Goal: Task Accomplishment & Management: Use online tool/utility

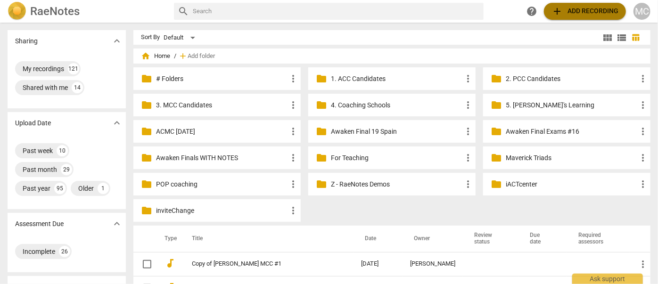
click at [568, 12] on span "add Add recording" at bounding box center [584, 11] width 67 height 11
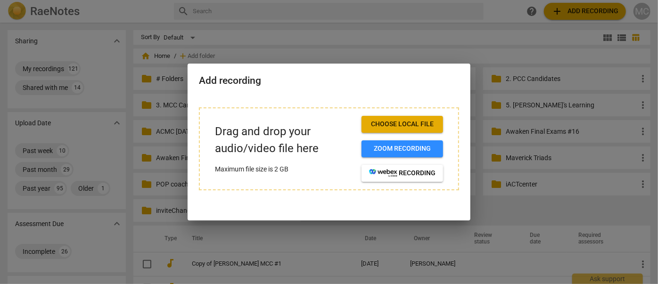
click at [404, 121] on span "Choose local file" at bounding box center [402, 124] width 66 height 9
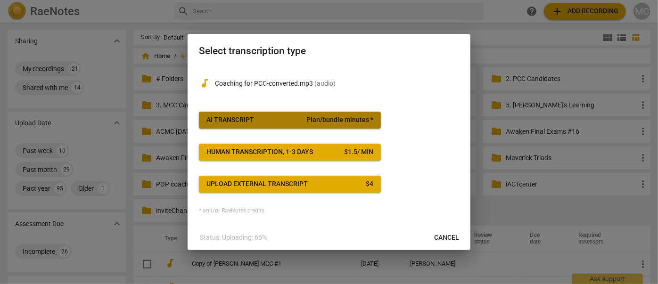
click at [215, 122] on div "AI Transcript" at bounding box center [230, 119] width 48 height 9
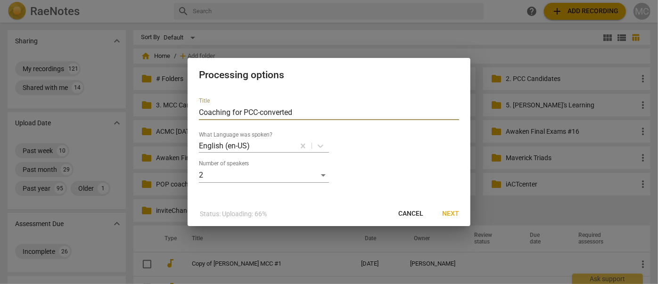
click at [216, 113] on input "Coaching for PCC-converted" at bounding box center [329, 112] width 260 height 15
type input "Lucy Airs #4 - Coaching for PCC-converted"
click at [452, 213] on span "Next" at bounding box center [450, 213] width 17 height 9
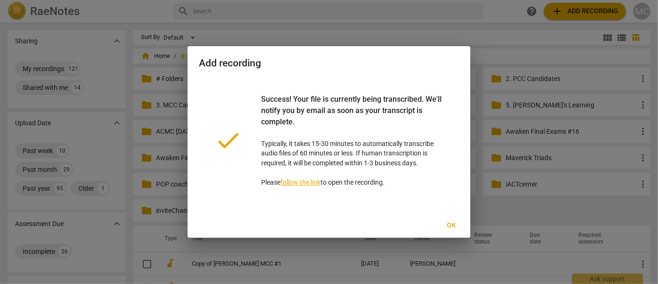
click at [448, 221] on span "Ok" at bounding box center [451, 225] width 15 height 9
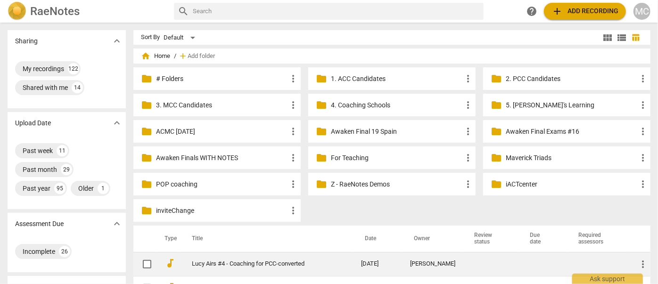
click at [251, 271] on td "Lucy Airs #4 - Coaching for PCC-converted" at bounding box center [266, 264] width 173 height 24
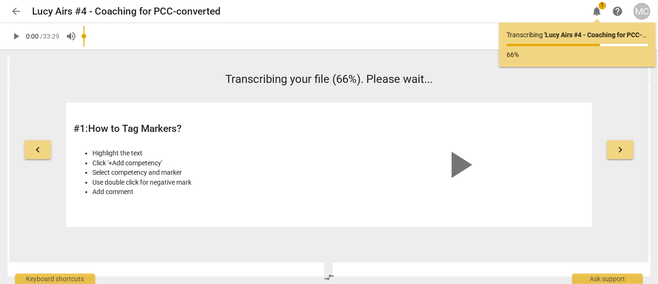
click at [8, 12] on span "arrow_back" at bounding box center [16, 11] width 17 height 11
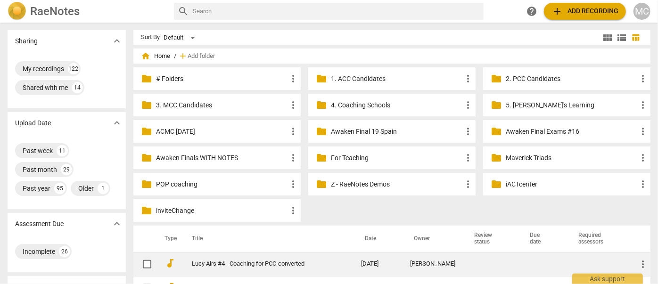
click at [274, 270] on td "Lucy Airs #4 - Coaching for PCC-converted" at bounding box center [266, 264] width 173 height 24
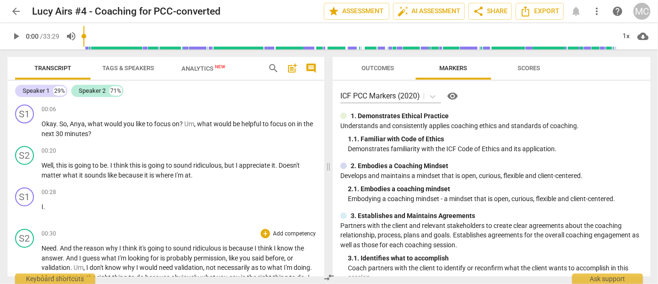
scroll to position [385, 0]
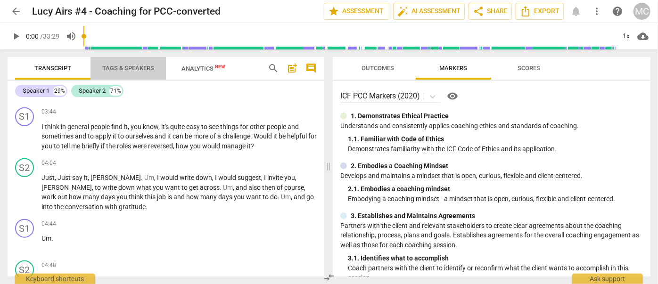
click at [125, 70] on span "Tags & Speakers" at bounding box center [128, 68] width 52 height 7
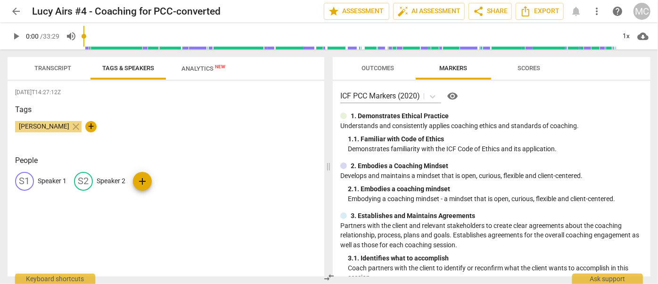
click at [55, 175] on div "S1 Speaker 1" at bounding box center [40, 181] width 51 height 19
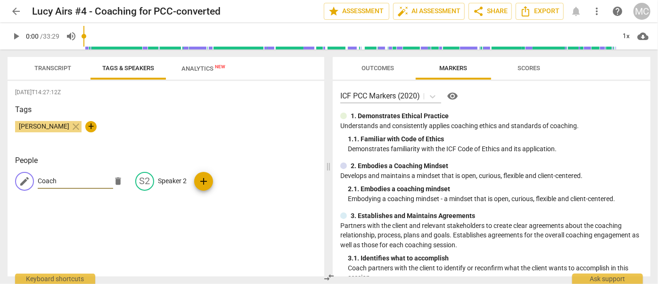
type input "Coach"
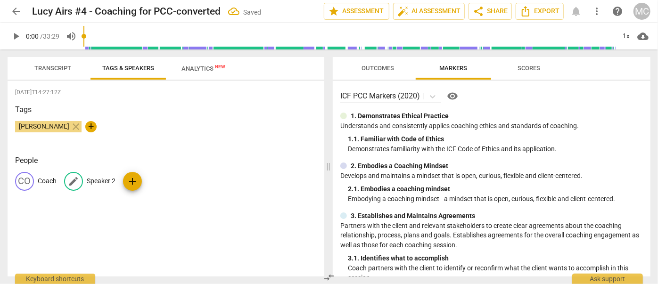
click at [101, 183] on p "Speaker 2" at bounding box center [101, 181] width 29 height 10
type input "Client"
click at [548, 13] on span "Export" at bounding box center [540, 11] width 40 height 11
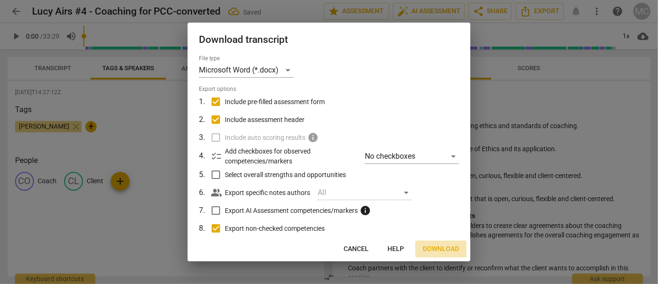
click at [443, 250] on span "Download" at bounding box center [441, 248] width 36 height 9
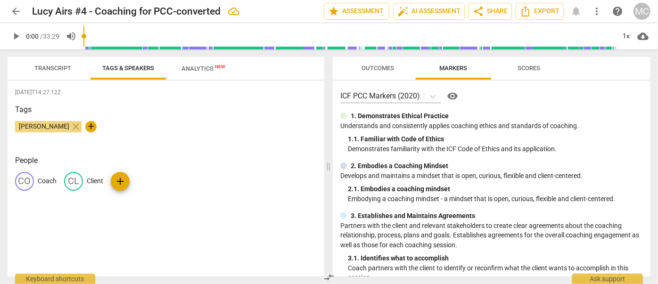
click at [45, 69] on span "Transcript" at bounding box center [52, 68] width 37 height 7
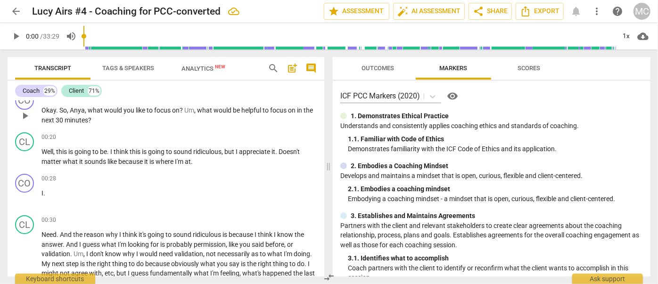
scroll to position [0, 0]
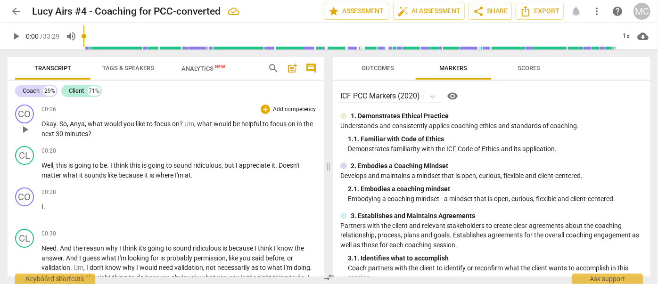
click at [42, 123] on span "Okay" at bounding box center [48, 124] width 15 height 8
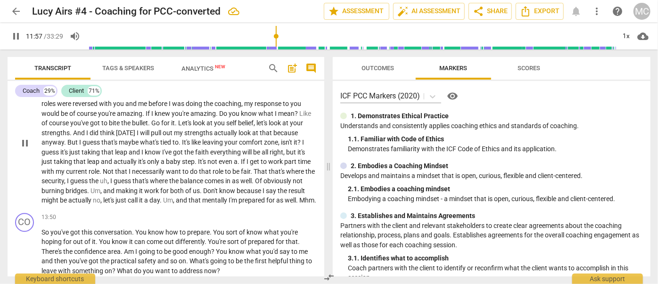
scroll to position [1435, 0]
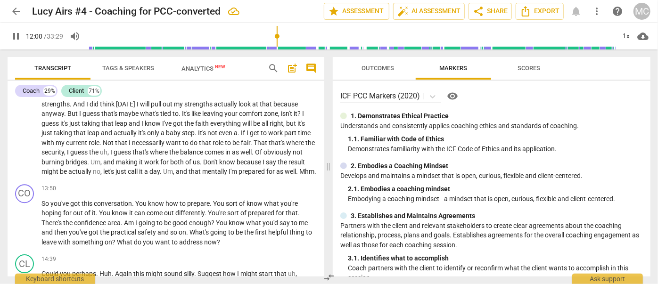
click at [14, 36] on span "pause" at bounding box center [15, 36] width 11 height 11
type input "721"
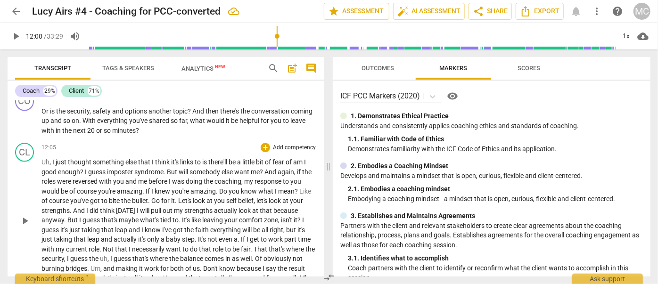
scroll to position [1327, 0]
click at [306, 68] on span "comment" at bounding box center [310, 68] width 11 height 11
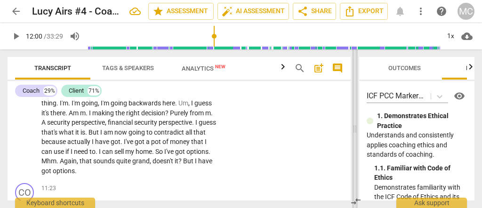
scroll to position [1053, 0]
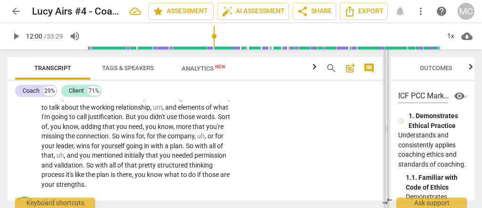
drag, startPoint x: 239, startPoint y: 125, endPoint x: 384, endPoint y: 127, distance: 145.6
click at [384, 127] on span at bounding box center [387, 128] width 6 height 159
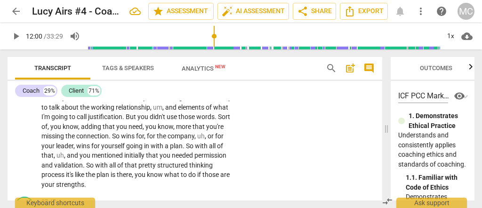
click at [16, 34] on span "play_arrow" at bounding box center [15, 36] width 11 height 11
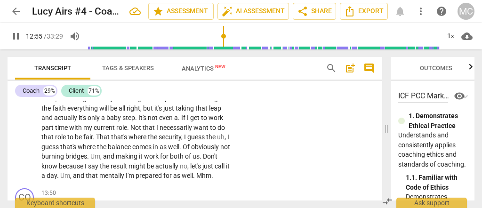
scroll to position [1821, 0]
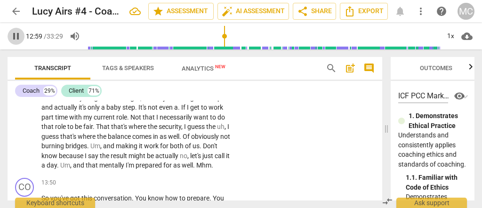
click at [15, 39] on span "pause" at bounding box center [15, 36] width 11 height 11
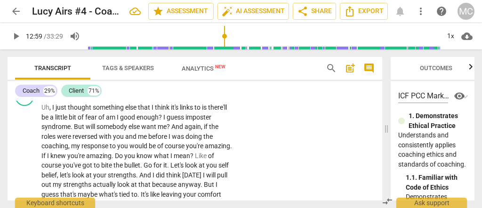
scroll to position [1695, 0]
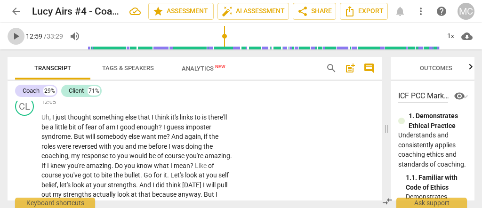
click at [12, 33] on span "play_arrow" at bounding box center [15, 36] width 11 height 11
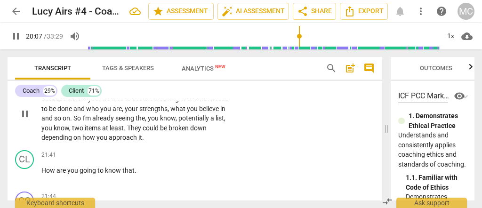
scroll to position [2841, 0]
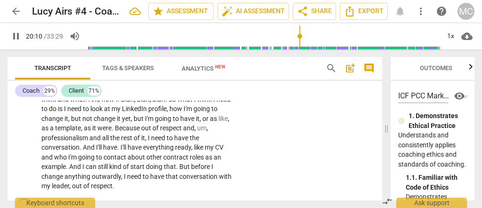
click at [16, 37] on span "pause" at bounding box center [15, 36] width 11 height 11
type input "1211"
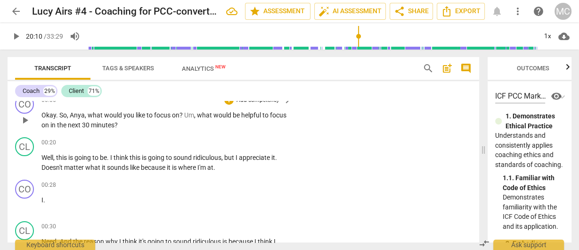
scroll to position [0, 0]
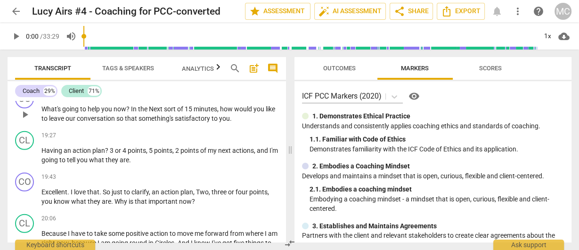
scroll to position [2223, 0]
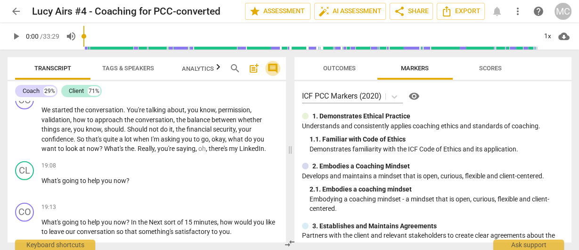
click at [273, 73] on span "comment" at bounding box center [272, 68] width 11 height 11
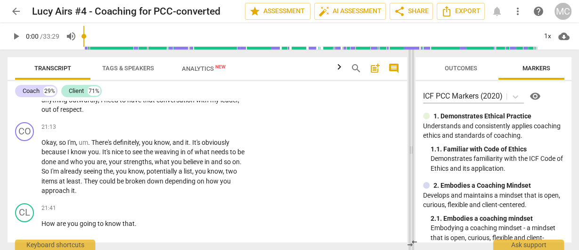
scroll to position [2406, 0]
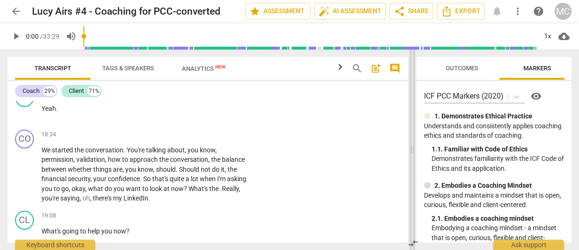
drag, startPoint x: 339, startPoint y: 145, endPoint x: 414, endPoint y: 155, distance: 75.0
click at [414, 155] on span at bounding box center [412, 149] width 6 height 200
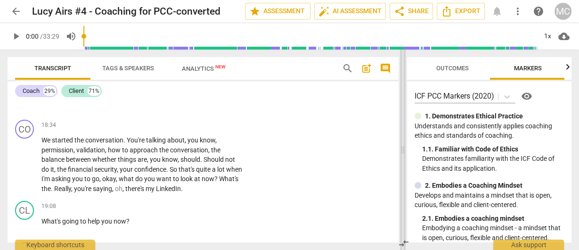
drag, startPoint x: 412, startPoint y: 145, endPoint x: 402, endPoint y: 146, distance: 9.5
click at [402, 146] on span at bounding box center [403, 149] width 6 height 200
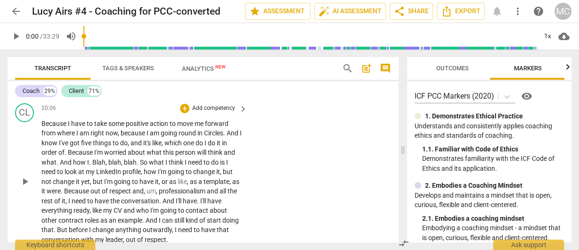
scroll to position [2709, 0]
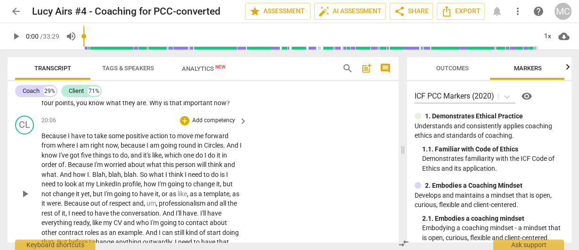
click at [42, 139] on span "Because" at bounding box center [54, 136] width 26 height 8
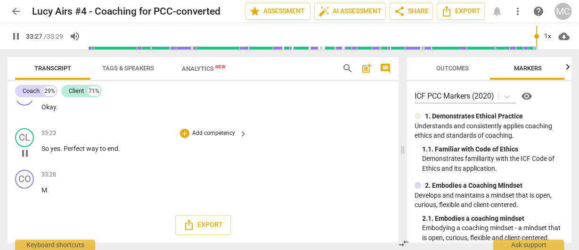
scroll to position [5102, 0]
type input "2009"
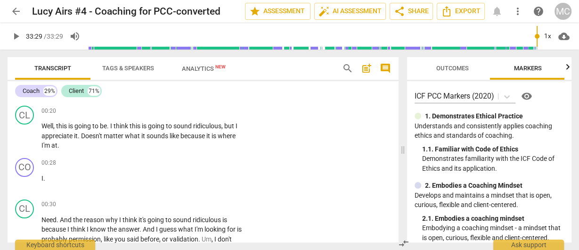
scroll to position [0, 0]
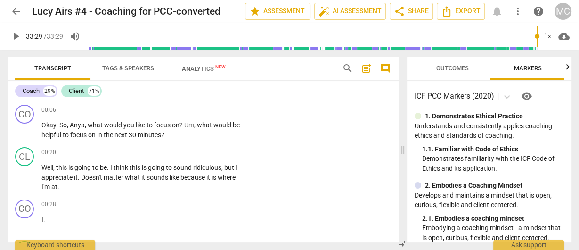
drag, startPoint x: 143, startPoint y: 180, endPoint x: 98, endPoint y: 34, distance: 153.3
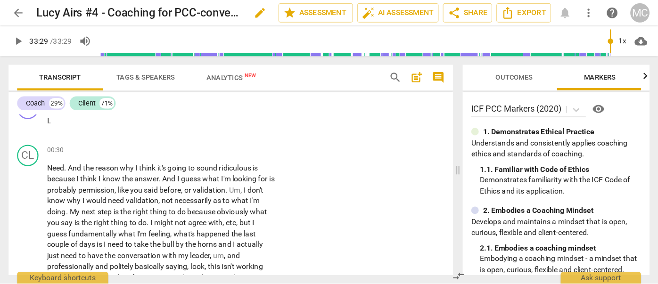
scroll to position [113, 0]
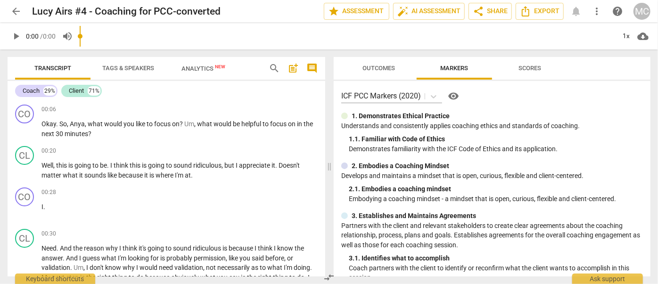
click at [275, 64] on span "search" at bounding box center [274, 68] width 11 height 11
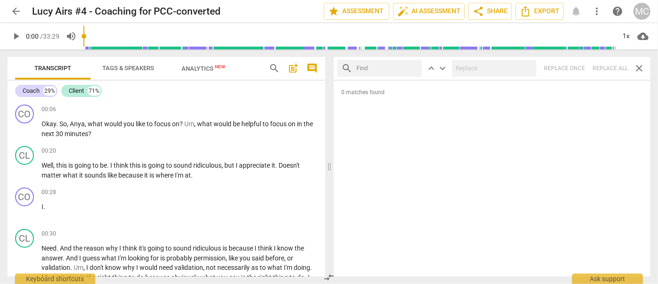
drag, startPoint x: 512, startPoint y: 1, endPoint x: 372, endPoint y: 57, distance: 150.7
click at [372, 57] on div "search keyboard_arrow_up keyboard_arrow_down Replace once Replace all close" at bounding box center [492, 68] width 317 height 23
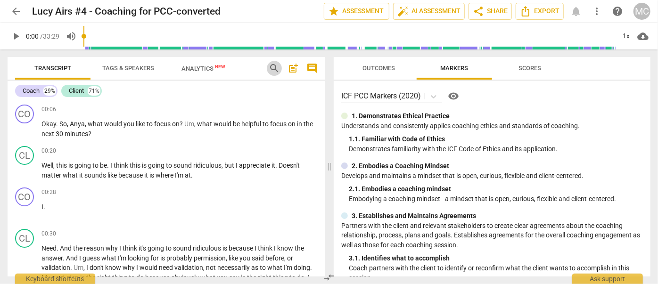
drag, startPoint x: 0, startPoint y: 0, endPoint x: 271, endPoint y: 67, distance: 279.6
click at [271, 67] on span "search" at bounding box center [274, 68] width 11 height 11
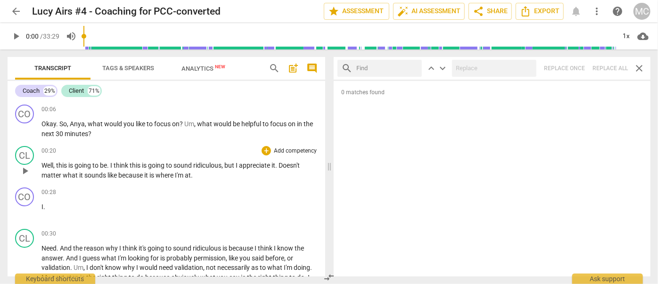
drag, startPoint x: 89, startPoint y: 0, endPoint x: 228, endPoint y: 151, distance: 205.3
click at [169, 162] on span "to" at bounding box center [170, 166] width 8 height 8
click at [387, 71] on input "text" at bounding box center [387, 68] width 62 height 15
drag, startPoint x: 86, startPoint y: 1, endPoint x: 373, endPoint y: 73, distance: 296.4
click at [375, 71] on input "text" at bounding box center [387, 68] width 62 height 15
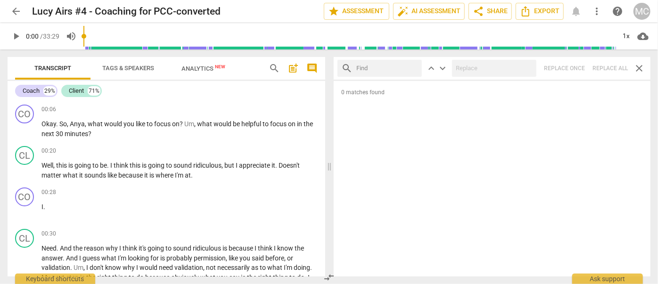
click at [366, 68] on input "text" at bounding box center [387, 68] width 62 height 15
type input "M"
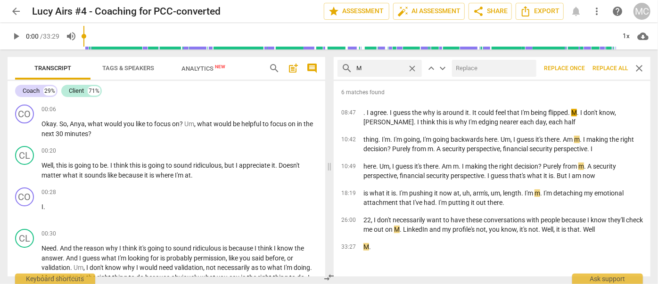
click at [609, 71] on span "Replace all" at bounding box center [609, 69] width 35 height 8
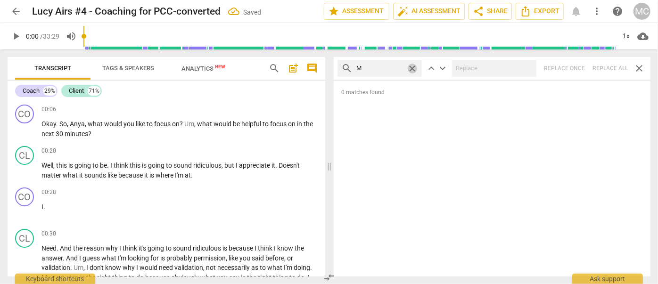
click at [410, 65] on span "close" at bounding box center [412, 69] width 10 height 10
click at [373, 65] on input "text" at bounding box center [387, 68] width 62 height 15
type input ","
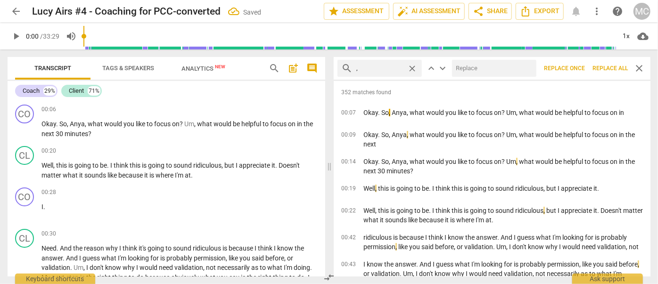
click at [604, 69] on span "Replace all" at bounding box center [609, 69] width 35 height 8
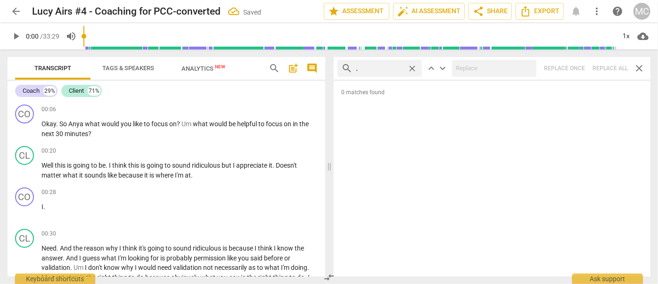
click at [412, 67] on span "close" at bounding box center [412, 69] width 10 height 10
click at [382, 67] on input "text" at bounding box center [387, 68] width 62 height 15
type input ". LIKE"
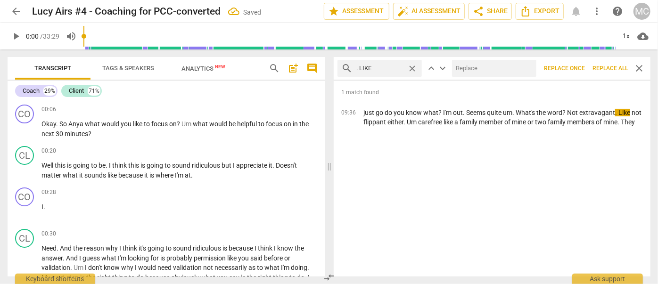
click at [473, 68] on input "text" at bounding box center [492, 68] width 81 height 15
type input "(LIKE)"
click at [604, 67] on span "Replace all" at bounding box center [609, 69] width 35 height 8
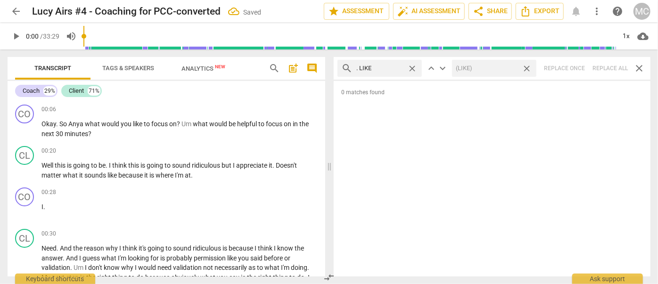
click at [528, 68] on span "close" at bounding box center [526, 69] width 10 height 10
click at [413, 68] on span "close" at bounding box center [412, 69] width 10 height 10
click at [376, 70] on input "text" at bounding box center [387, 68] width 62 height 15
type input ". UM"
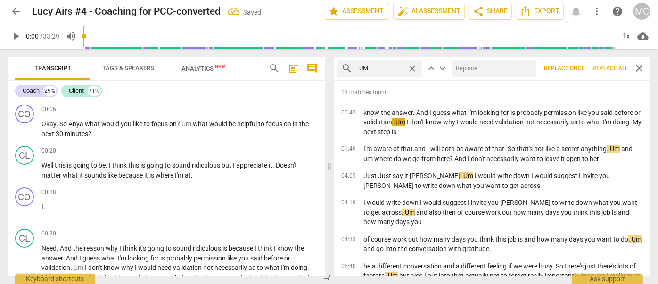
click at [463, 69] on input "text" at bounding box center [492, 68] width 81 height 15
type input "(UMM)"
click at [604, 67] on span "Replace all" at bounding box center [609, 69] width 35 height 8
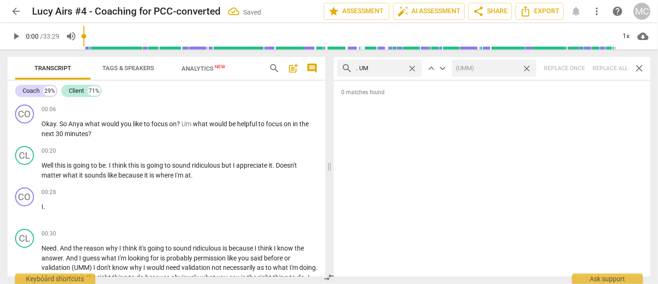
click at [527, 68] on span "close" at bounding box center [526, 69] width 10 height 10
drag, startPoint x: 410, startPoint y: 65, endPoint x: 405, endPoint y: 65, distance: 5.2
click at [410, 65] on span "close" at bounding box center [412, 69] width 10 height 10
click at [388, 66] on input "text" at bounding box center [387, 68] width 62 height 15
type input ". UH"
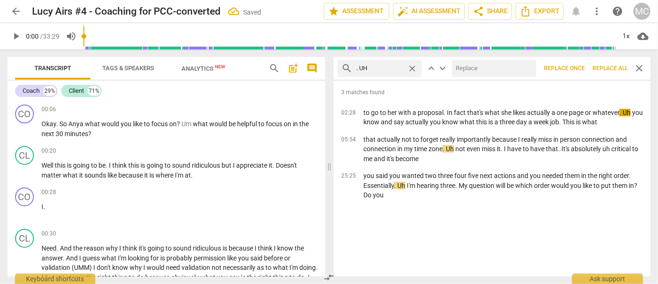
click at [467, 65] on input "text" at bounding box center [492, 68] width 81 height 15
type input "(UH)"
click at [610, 68] on span "Replace all" at bounding box center [609, 69] width 35 height 8
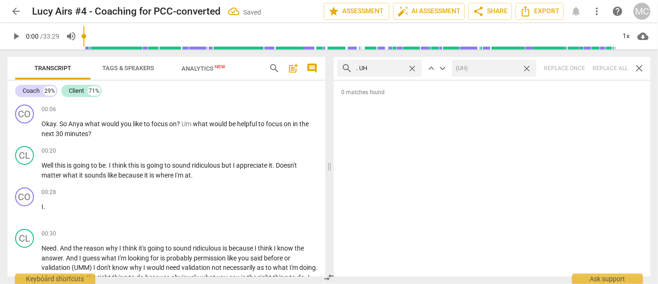
click at [528, 66] on span "close" at bounding box center [526, 69] width 10 height 10
click at [412, 66] on span "close" at bounding box center [412, 69] width 10 height 10
click at [382, 66] on input "text" at bounding box center [387, 68] width 62 height 15
type input "UM"
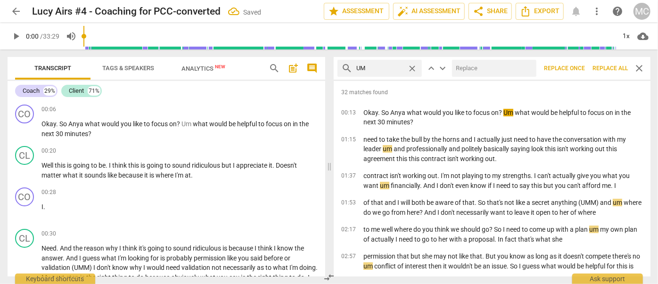
click at [464, 70] on input "text" at bounding box center [492, 68] width 81 height 15
type input "(UMM)"
click at [605, 71] on span "Replace all" at bounding box center [609, 69] width 35 height 8
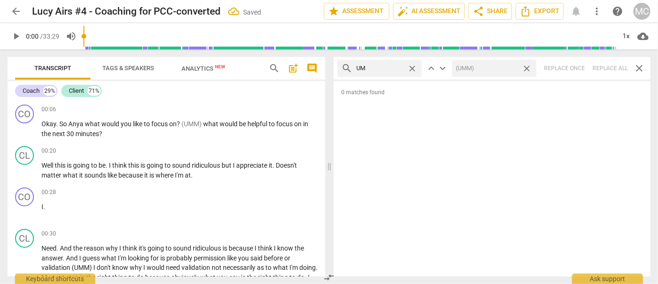
click at [526, 67] on span "close" at bounding box center [526, 69] width 10 height 10
drag, startPoint x: 414, startPoint y: 67, endPoint x: 408, endPoint y: 67, distance: 5.7
click at [414, 67] on span "close" at bounding box center [412, 69] width 10 height 10
click at [396, 67] on input "text" at bounding box center [387, 68] width 62 height 15
type input "UH"
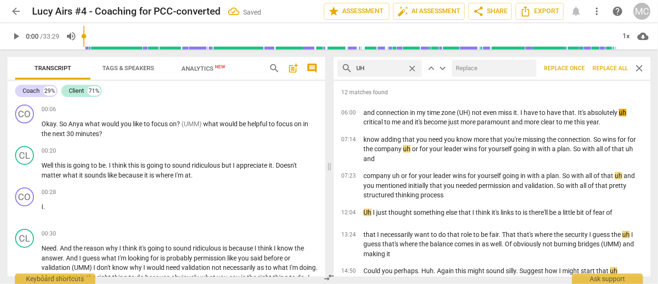
click at [478, 66] on input "text" at bounding box center [492, 68] width 81 height 15
type input "(UH)"
click at [608, 68] on span "Replace all" at bounding box center [609, 69] width 35 height 8
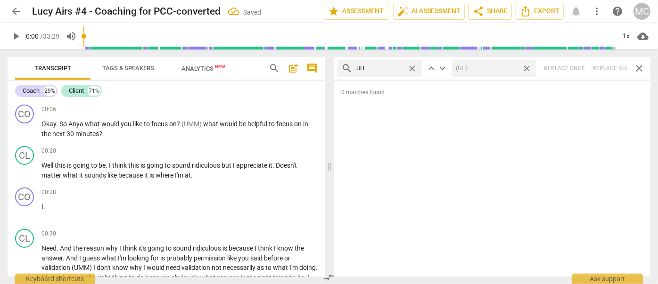
drag, startPoint x: 529, startPoint y: 67, endPoint x: 445, endPoint y: 66, distance: 83.8
click at [529, 67] on span "close" at bounding box center [526, 69] width 10 height 10
click at [413, 67] on span "close" at bounding box center [412, 69] width 10 height 10
click at [389, 71] on input "text" at bounding box center [387, 68] width 62 height 15
type input "KIND OF"
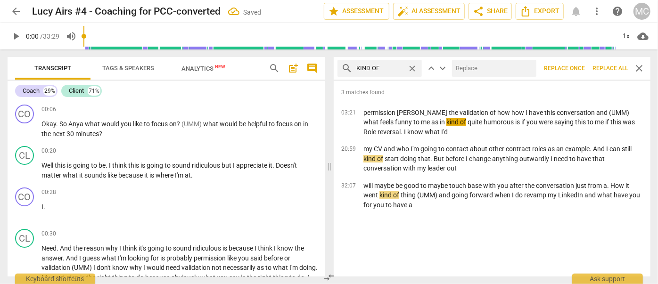
click at [466, 71] on input "text" at bounding box center [492, 68] width 81 height 15
type input "(KIND OF)"
click at [607, 68] on span "Replace all" at bounding box center [609, 69] width 35 height 8
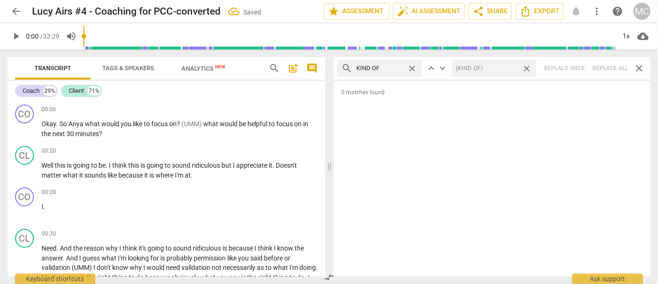
click at [526, 65] on span "close" at bounding box center [526, 69] width 10 height 10
click at [413, 66] on span "close" at bounding box center [412, 69] width 10 height 10
click at [385, 69] on input "text" at bounding box center [379, 68] width 47 height 15
type input "SORT OF"
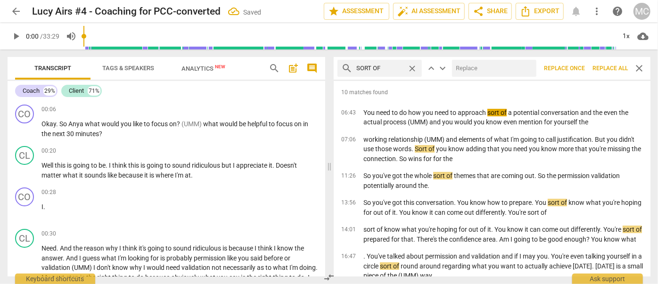
click at [479, 65] on input "text" at bounding box center [492, 68] width 81 height 15
type input "(SORT OF)"
click at [608, 70] on span "Replace all" at bounding box center [609, 69] width 35 height 8
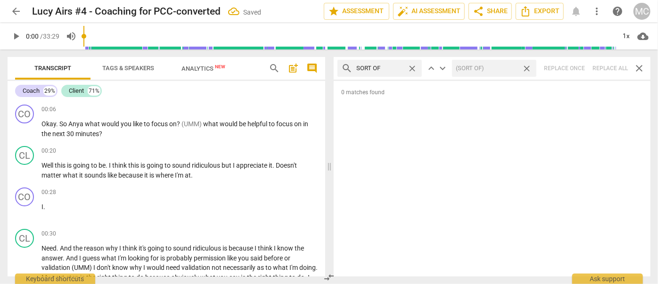
click at [527, 66] on span "close" at bounding box center [526, 69] width 10 height 10
click at [412, 67] on span "close" at bounding box center [412, 69] width 10 height 10
click at [389, 66] on input "text" at bounding box center [387, 68] width 62 height 15
type input "AND THEN"
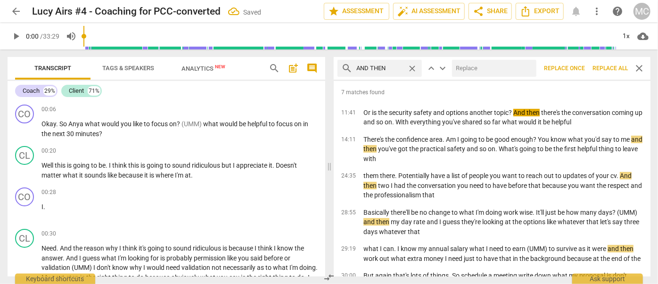
click at [463, 65] on input "text" at bounding box center [492, 68] width 81 height 15
type input "(THEN)"
click at [608, 67] on span "Replace all" at bounding box center [609, 69] width 35 height 8
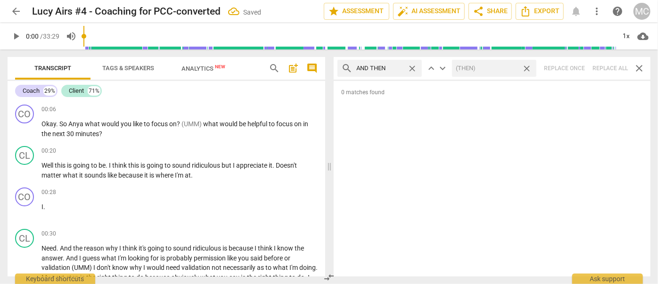
click at [526, 68] on span "close" at bounding box center [526, 69] width 10 height 10
click at [410, 67] on span "close" at bounding box center [412, 69] width 10 height 10
click at [394, 66] on input "text" at bounding box center [387, 68] width 62 height 15
type input "LIKE"
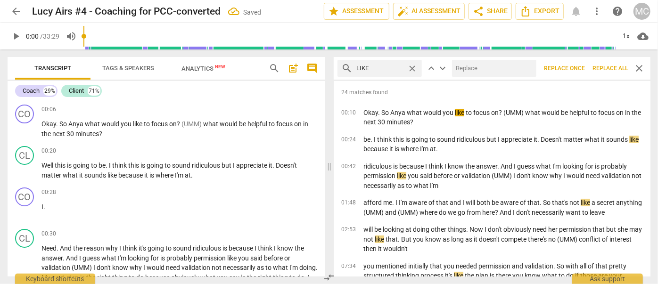
click at [488, 67] on input "text" at bounding box center [492, 68] width 81 height 15
type input "(LIKE)"
click at [613, 69] on span "Replace all" at bounding box center [609, 69] width 35 height 8
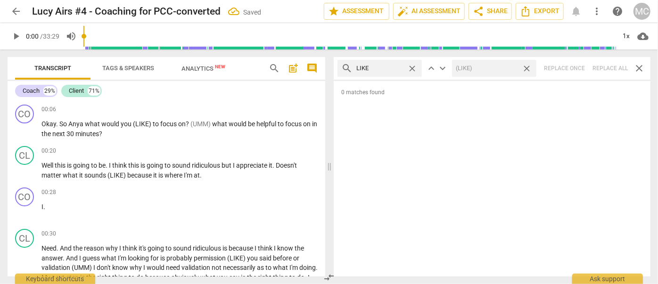
drag, startPoint x: 528, startPoint y: 66, endPoint x: 442, endPoint y: 71, distance: 85.9
click at [528, 66] on span "close" at bounding box center [526, 69] width 10 height 10
click at [413, 68] on span "close" at bounding box center [412, 69] width 10 height 10
click at [385, 67] on input "text" at bounding box center [387, 68] width 62 height 15
type input "JUST"
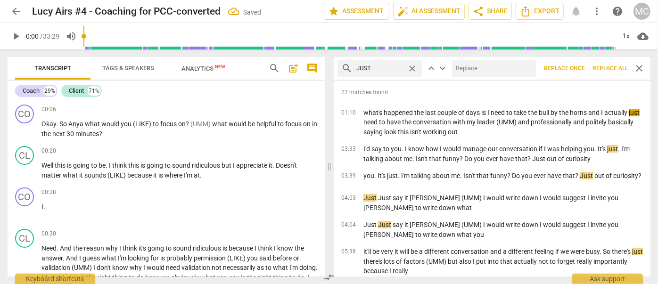
click at [468, 66] on input "text" at bounding box center [492, 68] width 81 height 15
type input "(JUST)"
click at [605, 66] on span "Replace all" at bounding box center [609, 69] width 35 height 8
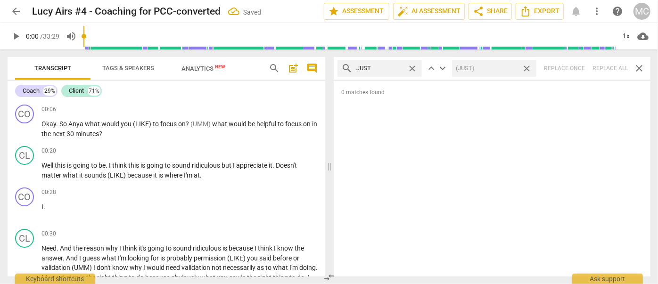
click at [526, 67] on span "close" at bounding box center [526, 69] width 10 height 10
click at [411, 66] on span "close" at bounding box center [412, 69] width 10 height 10
click at [383, 66] on input "text" at bounding box center [387, 68] width 62 height 15
type input "YOU KNOW"
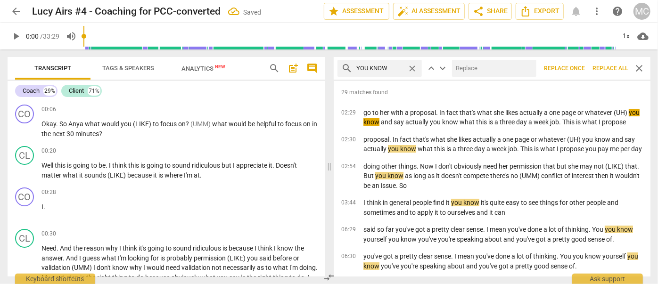
click at [480, 69] on input "text" at bounding box center [492, 68] width 81 height 15
type input "(YOU KNOW)"
click at [611, 65] on span "Replace all" at bounding box center [609, 69] width 35 height 8
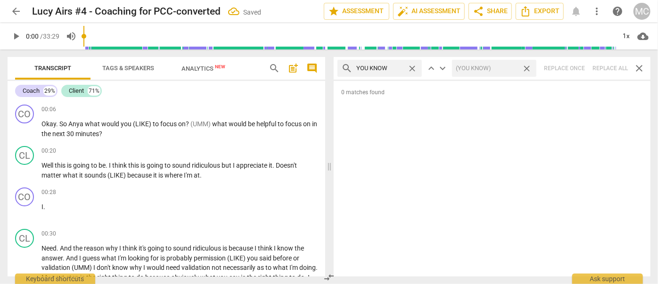
click at [528, 67] on span "close" at bounding box center [526, 69] width 10 height 10
drag, startPoint x: 413, startPoint y: 68, endPoint x: 388, endPoint y: 70, distance: 25.5
click at [413, 68] on span "close" at bounding box center [412, 69] width 10 height 10
click at [388, 70] on input "text" at bounding box center [379, 68] width 47 height 15
type input "i GUESS"
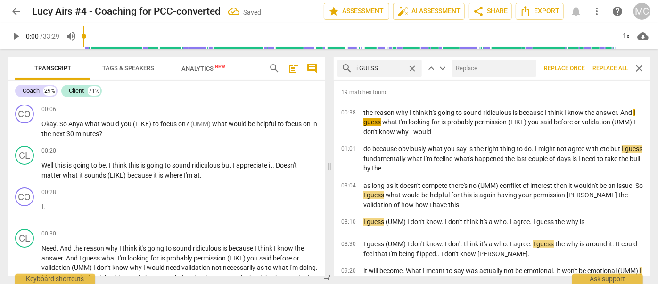
click at [492, 67] on input "text" at bounding box center [492, 68] width 81 height 15
type input "(i GUESS)"
click at [602, 68] on span "Replace all" at bounding box center [609, 69] width 35 height 8
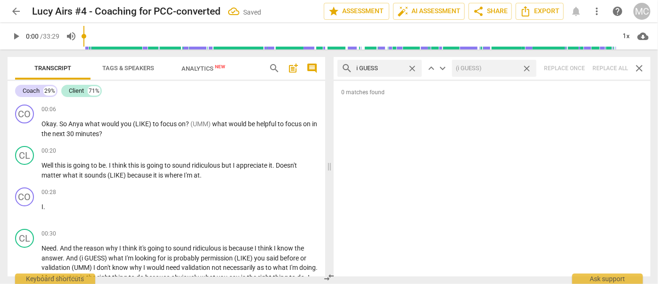
click at [526, 69] on span "close" at bounding box center [526, 69] width 10 height 10
drag, startPoint x: 411, startPoint y: 66, endPoint x: 381, endPoint y: 66, distance: 30.2
click at [411, 66] on span "close" at bounding box center [412, 69] width 10 height 10
click at [381, 66] on input "text" at bounding box center [387, 68] width 62 height 15
type input "i MEAN"
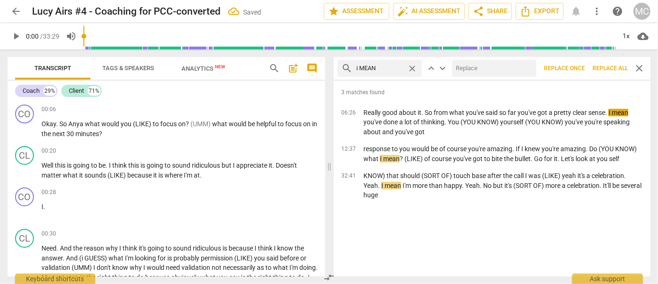
click at [482, 65] on input "text" at bounding box center [492, 68] width 81 height 15
type input "(i MEAN)"
click at [602, 68] on span "Replace all" at bounding box center [609, 69] width 35 height 8
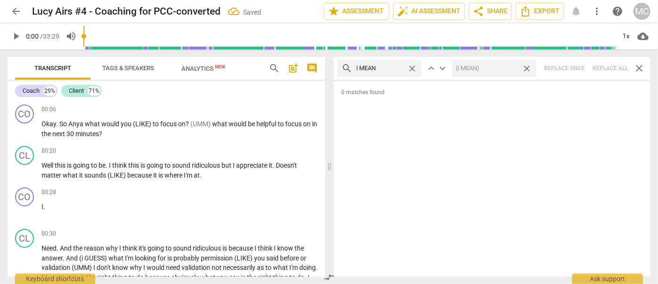
click at [526, 66] on span "close" at bounding box center [526, 69] width 10 height 10
click at [413, 67] on span "close" at bounding box center [412, 69] width 10 height 10
click at [386, 67] on input "text" at bounding box center [387, 68] width 62 height 15
type input "YOU KNOW"
click at [410, 68] on span "close" at bounding box center [412, 69] width 10 height 10
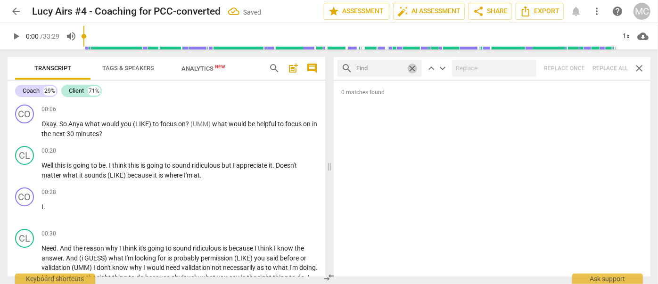
click at [381, 71] on input "text" at bounding box center [379, 68] width 47 height 15
type input "OKAY"
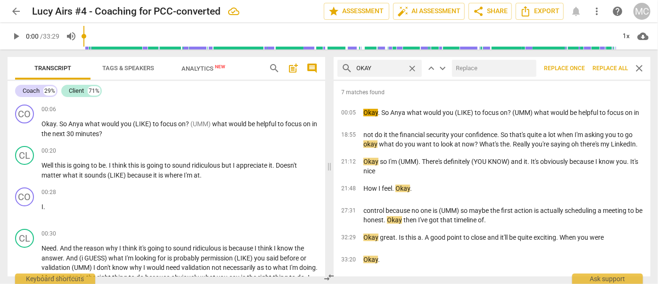
click at [470, 65] on input "text" at bounding box center [492, 68] width 81 height 15
type input "ok"
click at [610, 69] on span "Replace all" at bounding box center [609, 69] width 35 height 8
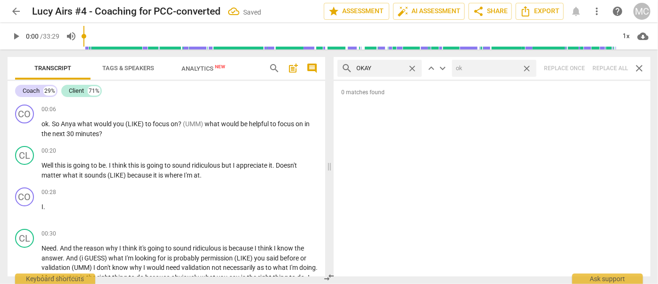
click at [526, 67] on span "close" at bounding box center [526, 69] width 10 height 10
drag, startPoint x: 411, startPoint y: 66, endPoint x: 388, endPoint y: 66, distance: 22.6
click at [412, 66] on span "close" at bounding box center [412, 69] width 10 height 10
click at [383, 67] on input "text" at bounding box center [387, 68] width 62 height 15
type input "MAYBE"
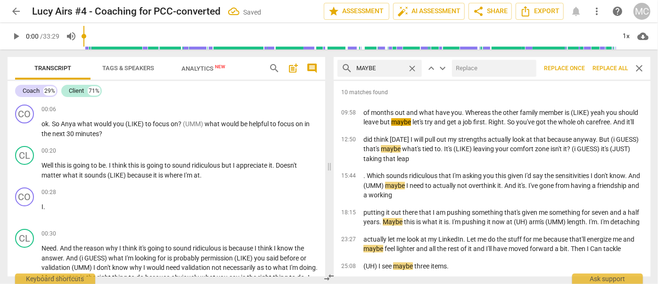
click at [464, 71] on input "text" at bounding box center [492, 68] width 81 height 15
type input "(MAYBE)"
click at [602, 65] on span "Replace all" at bounding box center [609, 69] width 35 height 8
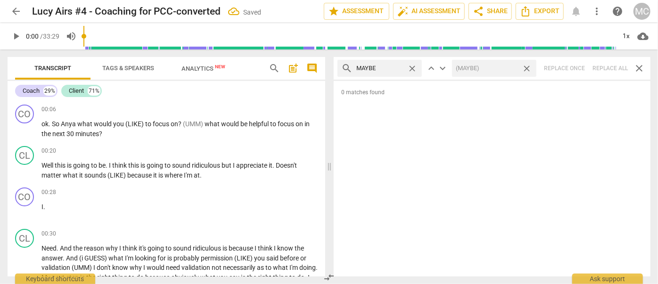
click at [528, 67] on span "close" at bounding box center [526, 69] width 10 height 10
drag, startPoint x: 415, startPoint y: 67, endPoint x: 404, endPoint y: 68, distance: 11.8
click at [415, 67] on span "close" at bounding box center [412, 69] width 10 height 10
click at [391, 68] on input "text" at bounding box center [379, 68] width 47 height 15
type input "PERHAPS"
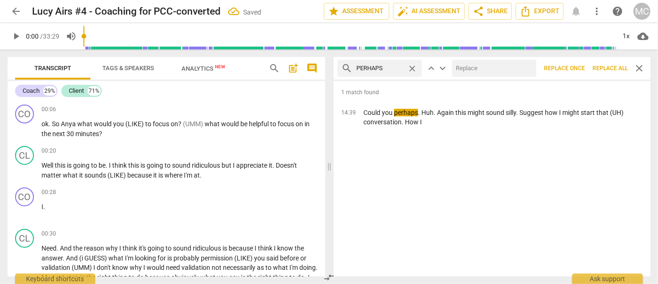
click at [499, 67] on input "text" at bounding box center [492, 68] width 81 height 15
type input "(PERHAPS)"
click at [610, 69] on span "Replace all" at bounding box center [609, 69] width 35 height 8
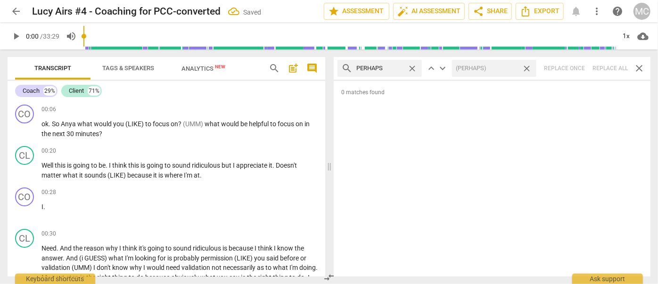
click at [527, 65] on span "close" at bounding box center [526, 69] width 10 height 10
drag, startPoint x: 410, startPoint y: 66, endPoint x: 400, endPoint y: 67, distance: 9.5
click at [410, 66] on span "close" at bounding box center [412, 69] width 10 height 10
click at [400, 67] on input "text" at bounding box center [379, 68] width 47 height 15
type input "A"
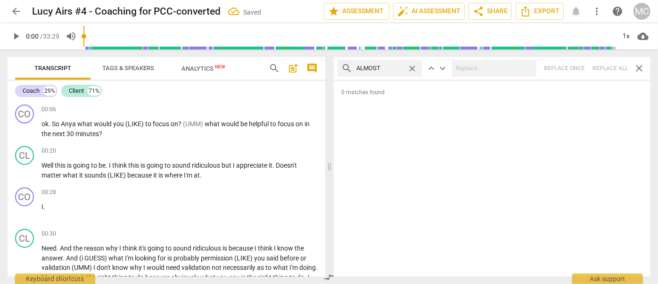
type input "ALMOST"
click at [622, 69] on div "search ALMOST close keyboard_arrow_up keyboard_arrow_down Replace once Replace …" at bounding box center [492, 68] width 317 height 23
click at [607, 67] on div "search ALMOST close keyboard_arrow_up keyboard_arrow_down Replace once Replace …" at bounding box center [492, 68] width 317 height 23
click at [411, 67] on span "close" at bounding box center [412, 69] width 10 height 10
click at [377, 69] on input "text" at bounding box center [387, 68] width 62 height 15
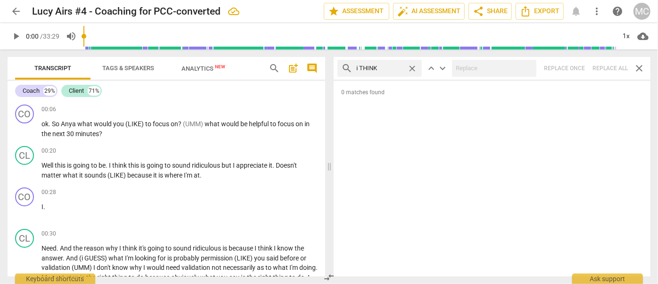
type input "i THINK"
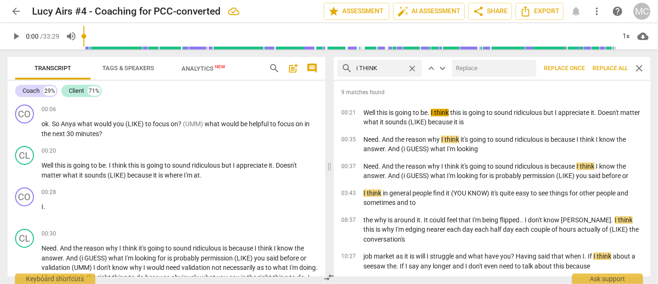
click at [481, 73] on input "text" at bounding box center [492, 68] width 81 height 15
type input "(i THINK)"
click at [611, 65] on span "Replace all" at bounding box center [609, 69] width 35 height 8
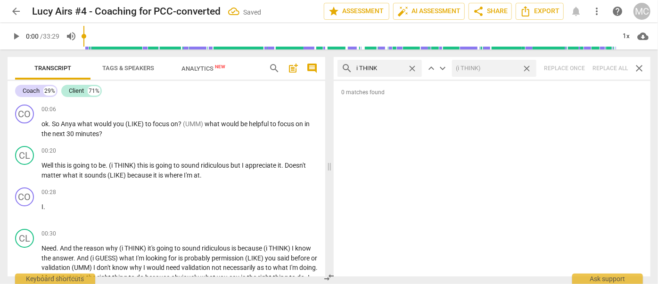
drag, startPoint x: 528, startPoint y: 67, endPoint x: 466, endPoint y: 65, distance: 61.7
click at [528, 67] on span "close" at bounding box center [526, 69] width 10 height 10
click at [411, 66] on span "close" at bounding box center [412, 69] width 10 height 10
click at [392, 67] on input "text" at bounding box center [387, 68] width 62 height 15
type input "BASICALLY"
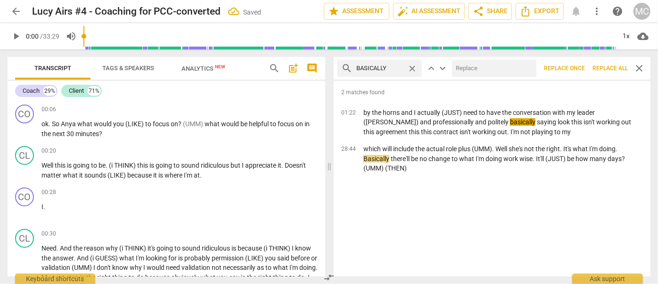
click at [487, 73] on input "text" at bounding box center [492, 68] width 81 height 15
type input "(BASICALLY)"
click at [606, 67] on span "Replace all" at bounding box center [609, 69] width 35 height 8
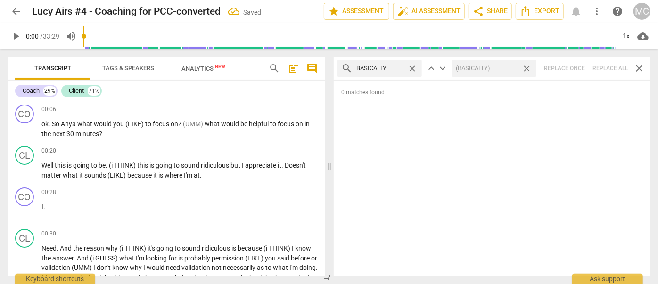
click at [528, 67] on span "close" at bounding box center [526, 69] width 10 height 10
click at [411, 67] on span "close" at bounding box center [412, 69] width 10 height 10
click at [377, 68] on input "text" at bounding box center [379, 68] width 47 height 15
type input "GONNA"
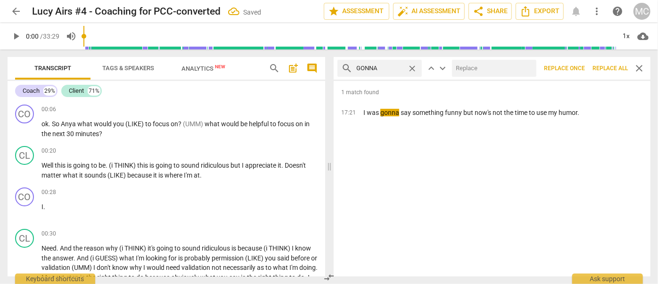
click at [468, 65] on input "text" at bounding box center [492, 68] width 81 height 15
type input "GOING TO"
click at [597, 66] on span "Replace all" at bounding box center [609, 69] width 35 height 8
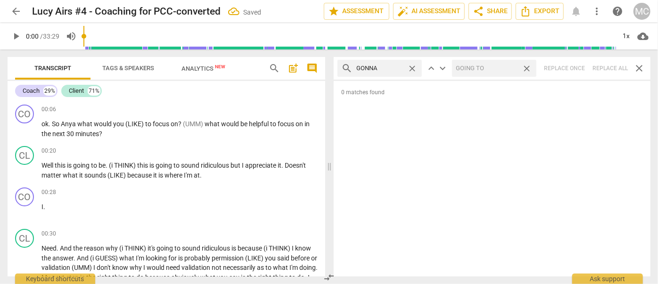
click at [526, 66] on span "close" at bounding box center [526, 69] width 10 height 10
click at [413, 67] on span "close" at bounding box center [412, 69] width 10 height 10
click at [394, 67] on input "text" at bounding box center [387, 68] width 62 height 15
type input "WANNA"
click at [604, 66] on div "search WANNA close keyboard_arrow_up keyboard_arrow_down Replace once Replace a…" at bounding box center [492, 68] width 317 height 23
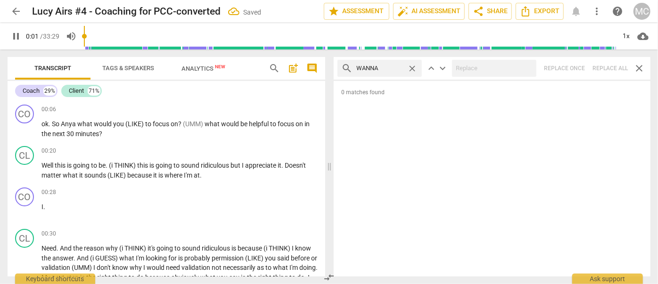
type input "2"
click at [411, 65] on span "close" at bounding box center [412, 69] width 10 height 10
click at [382, 67] on input "text" at bounding box center [387, 68] width 62 height 15
type input "3"
type input "GOT"
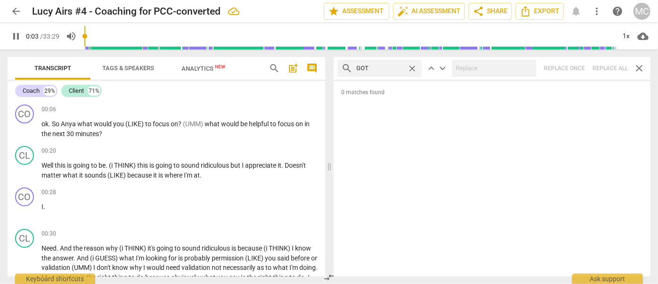
type input "3"
type input "GOTCHA"
type input "5"
click at [602, 67] on div "search GOTCHA close keyboard_arrow_up keyboard_arrow_down Replace once Replace …" at bounding box center [492, 68] width 317 height 23
click at [412, 66] on span "close" at bounding box center [412, 69] width 10 height 10
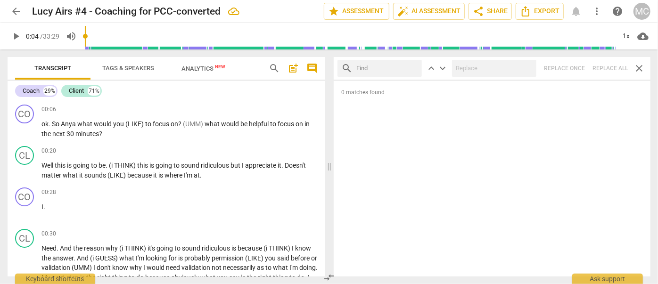
click at [382, 69] on input "text" at bounding box center [387, 68] width 62 height 15
type input "GOTTA"
click at [610, 65] on div "search GOTTA close keyboard_arrow_up keyboard_arrow_down Replace once Replace a…" at bounding box center [492, 68] width 317 height 23
drag, startPoint x: 412, startPoint y: 66, endPoint x: 395, endPoint y: 68, distance: 17.1
click at [412, 66] on span "close" at bounding box center [412, 69] width 10 height 10
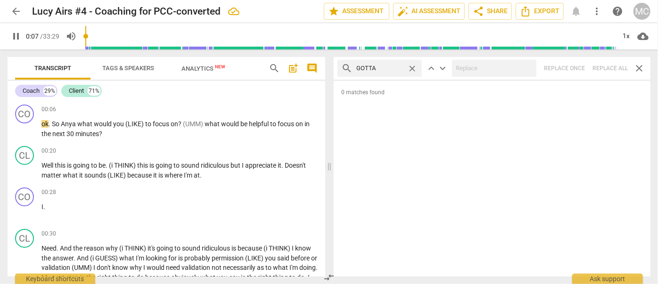
type input "7"
click at [394, 68] on input "text" at bounding box center [387, 68] width 62 height 15
type input "8"
type input "."
type input "8"
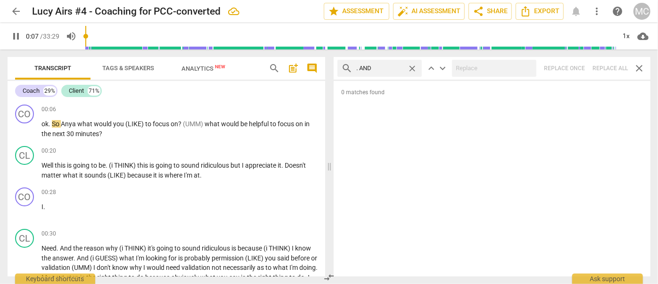
type input ". AND"
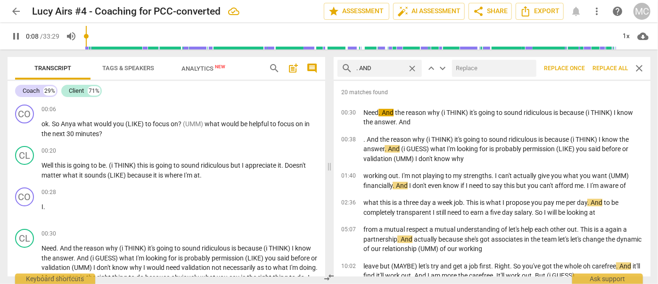
click at [507, 71] on input "text" at bounding box center [492, 68] width 81 height 15
type input "9"
type input "("
type input "10"
type input "(AND)"
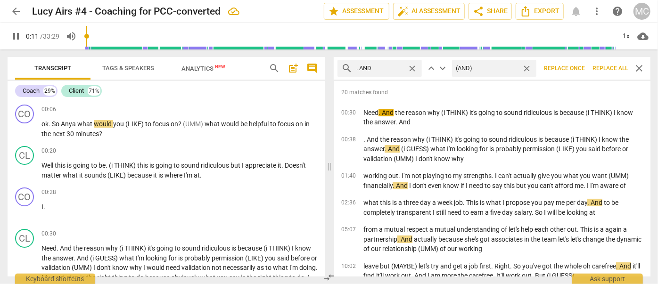
type input "11"
type input "(AND)"
drag, startPoint x: 605, startPoint y: 67, endPoint x: 532, endPoint y: 68, distance: 73.0
click at [605, 67] on span "Replace all" at bounding box center [609, 69] width 35 height 8
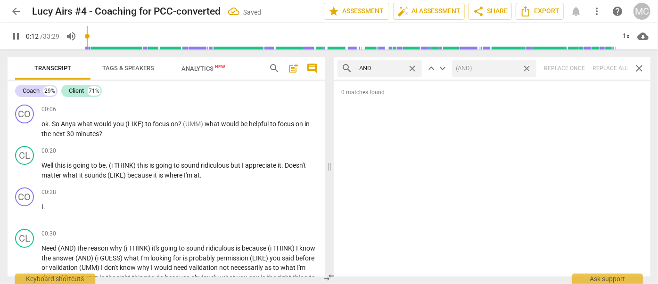
type input "13"
click at [528, 68] on span "close" at bounding box center [526, 69] width 10 height 10
type input "13"
click at [414, 67] on span "close" at bounding box center [412, 69] width 10 height 10
click at [387, 67] on input "text" at bounding box center [387, 68] width 62 height 15
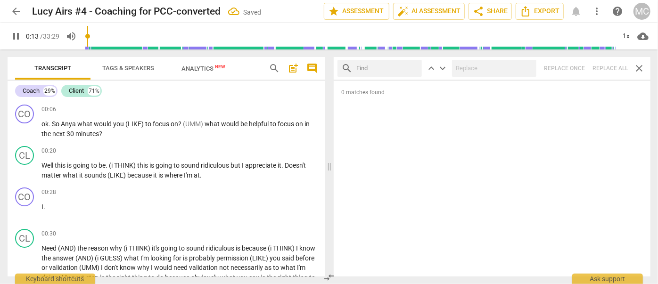
type input "14"
type input "."
type input "14"
type input ". BUT"
type input "14"
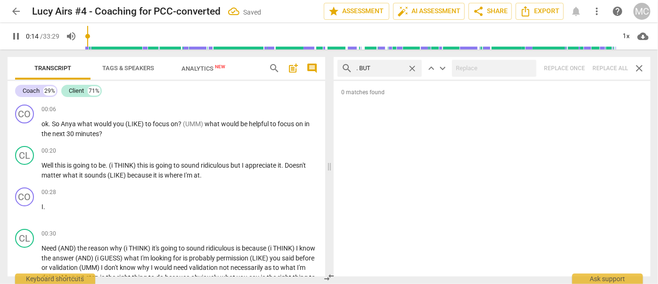
type input ". BUT"
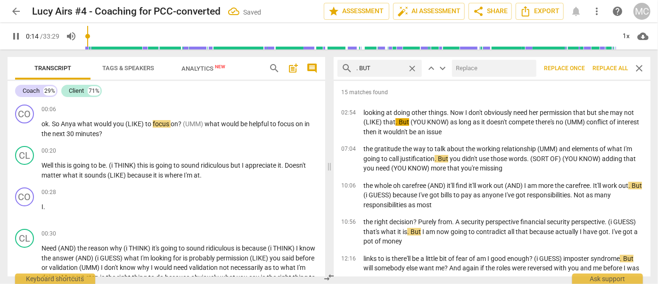
click at [475, 67] on input "text" at bounding box center [492, 68] width 81 height 15
type input "15"
type input ", B"
type input "15"
type input ", BUT"
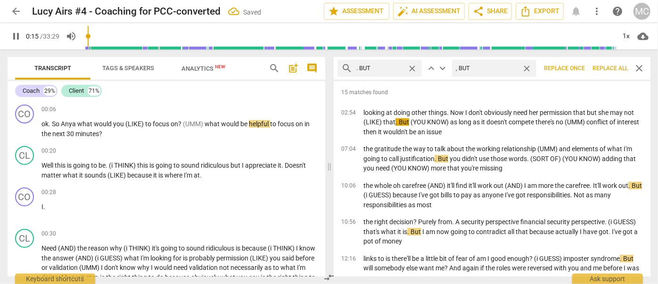
type input "16"
type input ", BUT"
click at [608, 72] on span "Replace all" at bounding box center [609, 69] width 35 height 8
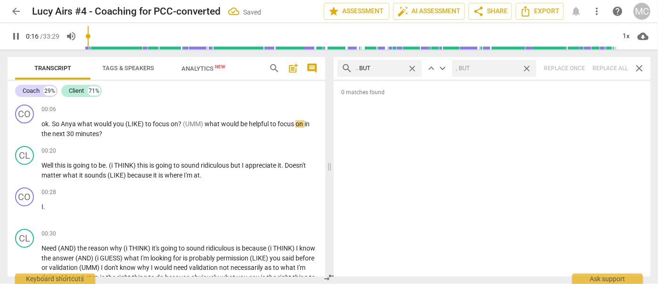
type input "17"
click at [529, 66] on span "close" at bounding box center [526, 69] width 10 height 10
type input "18"
click at [412, 66] on span "close" at bounding box center [412, 69] width 10 height 10
click at [392, 66] on input "text" at bounding box center [387, 68] width 62 height 15
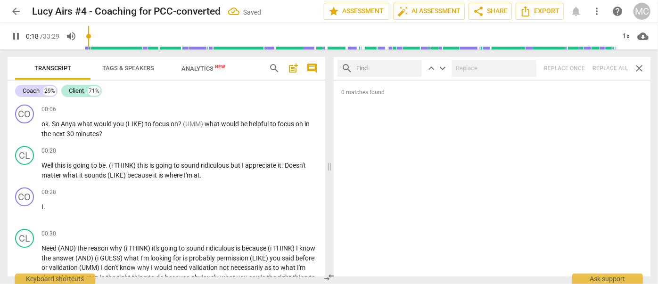
type input "19"
type input ". S"
type input "19"
type input ". SO"
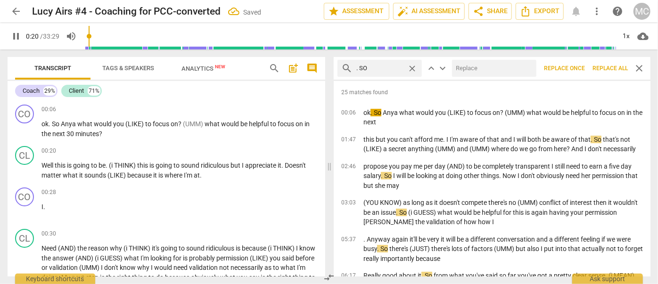
click at [487, 66] on input "text" at bounding box center [492, 68] width 81 height 15
type input "21"
type input "("
type input "22"
type input "(SO)"
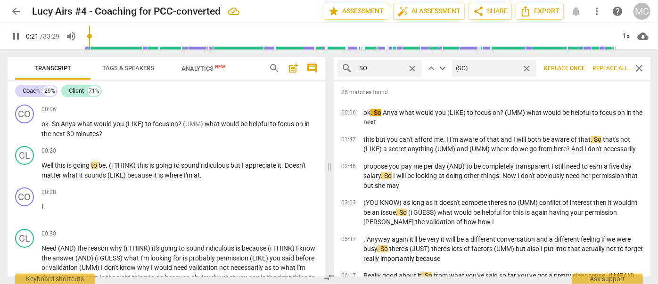
type input "22"
type input "(SO)"
type input "22"
type input "(SO)"
type input "23"
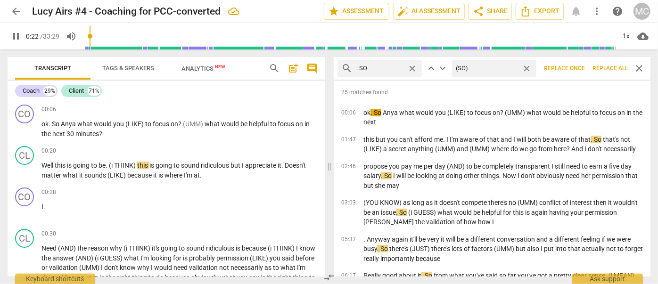
type input "(SO)"
click at [611, 69] on span "Replace all" at bounding box center [609, 69] width 35 height 8
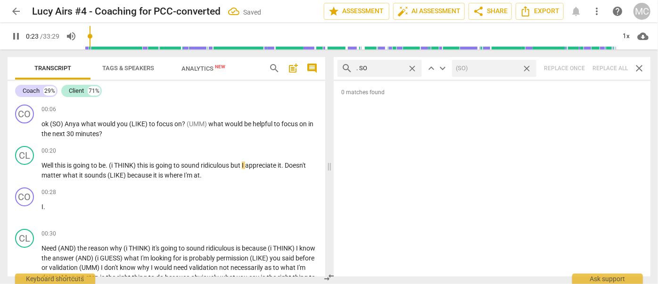
type input "24"
click at [527, 66] on span "close" at bounding box center [526, 69] width 10 height 10
type input "25"
click at [413, 67] on span "close" at bounding box center [412, 69] width 10 height 10
click at [376, 68] on input "text" at bounding box center [387, 68] width 62 height 15
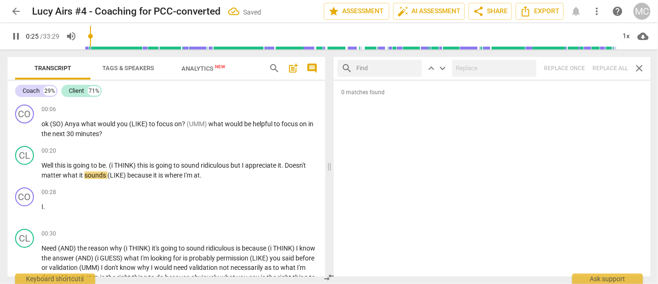
type input "26"
type input "."
type input "26"
type input ". OR"
type input "27"
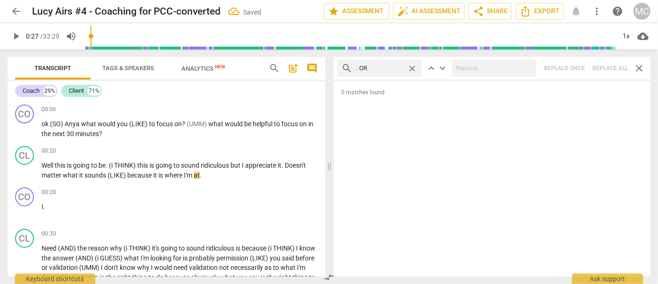
click at [607, 67] on div "search . OR close keyboard_arrow_up keyboard_arrow_down Replace once Replace al…" at bounding box center [492, 68] width 317 height 23
click at [415, 68] on span "close" at bounding box center [412, 69] width 10 height 10
click at [394, 68] on input "text" at bounding box center [387, 68] width 62 height 15
type input ". BECAUSE"
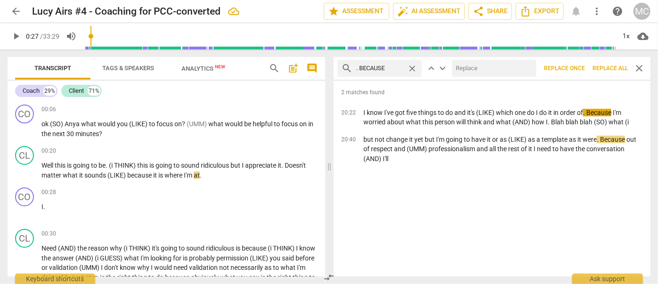
click at [472, 73] on input "text" at bounding box center [492, 68] width 81 height 15
type input ", BECAUSE"
click at [613, 65] on span "Replace all" at bounding box center [609, 69] width 35 height 8
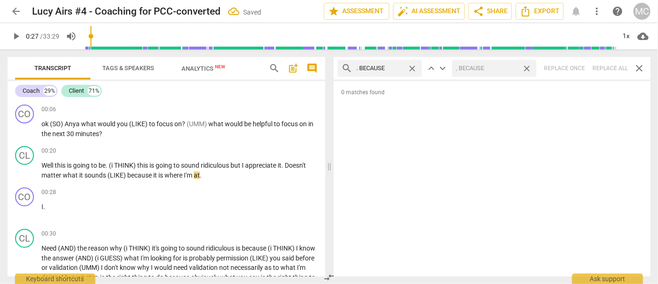
click at [527, 66] on span "close" at bounding box center [526, 69] width 10 height 10
click at [412, 66] on span "close" at bounding box center [412, 69] width 10 height 10
click at [390, 66] on input "text" at bounding box center [387, 68] width 62 height 15
type input "? aND"
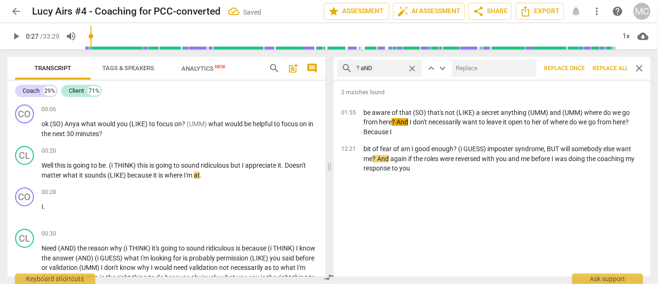
click at [464, 70] on input "text" at bounding box center [492, 68] width 81 height 15
type input "?"
type input "."
type input ", AND"
click at [605, 64] on button "Replace all" at bounding box center [609, 68] width 43 height 17
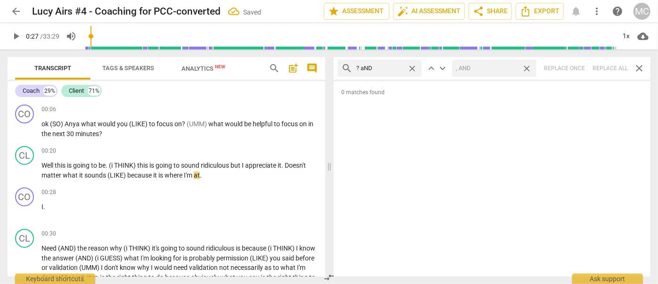
drag, startPoint x: 527, startPoint y: 67, endPoint x: 402, endPoint y: 65, distance: 125.3
click at [527, 67] on span "close" at bounding box center [526, 69] width 10 height 10
click at [411, 65] on span "close" at bounding box center [412, 69] width 10 height 10
click at [385, 68] on input "text" at bounding box center [387, 68] width 62 height 15
type input "? bUT"
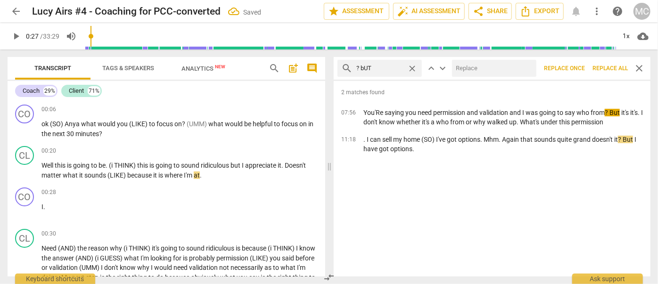
click at [479, 63] on input "text" at bounding box center [492, 68] width 81 height 15
type input ", BUT"
click at [613, 65] on span "Replace all" at bounding box center [609, 69] width 35 height 8
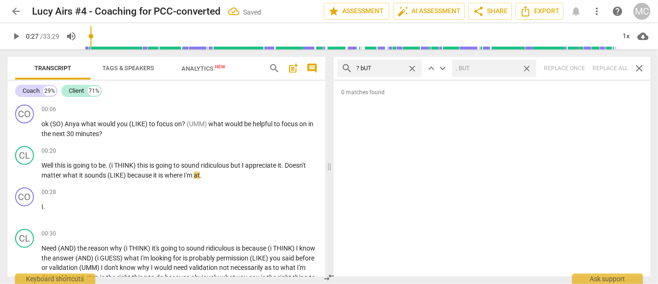
drag, startPoint x: 525, startPoint y: 67, endPoint x: 469, endPoint y: 70, distance: 56.6
click at [525, 67] on span "close" at bounding box center [526, 69] width 10 height 10
drag, startPoint x: 414, startPoint y: 66, endPoint x: 395, endPoint y: 67, distance: 18.9
click at [414, 66] on span "close" at bounding box center [412, 69] width 10 height 10
click at [380, 67] on input "text" at bounding box center [387, 68] width 62 height 15
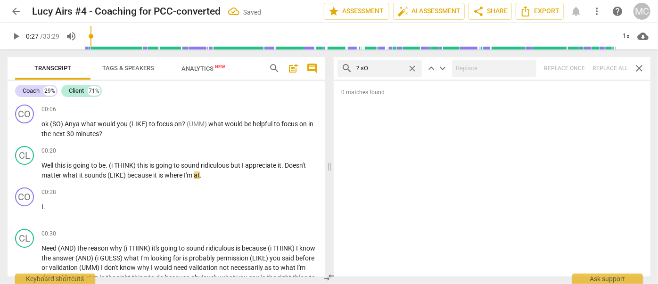
type input "? sO"
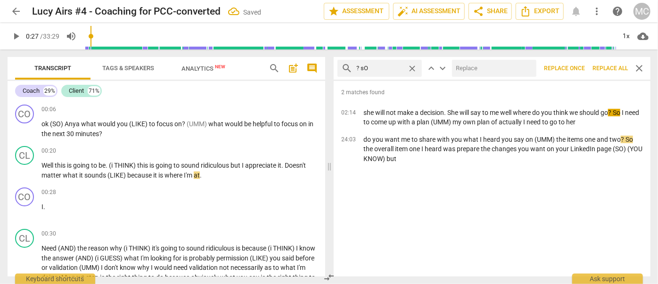
click at [460, 69] on input "text" at bounding box center [492, 68] width 81 height 15
type input ", SO"
click at [610, 67] on span "Replace all" at bounding box center [609, 69] width 35 height 8
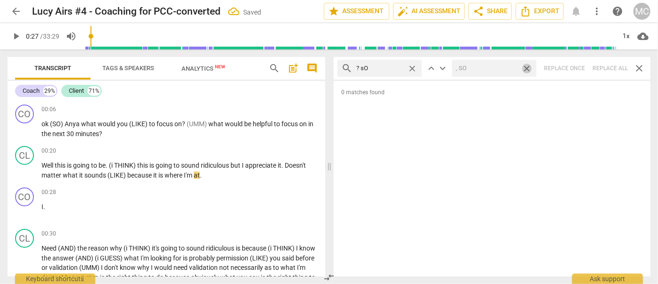
click at [525, 67] on span "close" at bounding box center [526, 69] width 10 height 10
click at [411, 66] on span "close" at bounding box center [412, 69] width 10 height 10
click at [384, 67] on input "text" at bounding box center [387, 68] width 62 height 15
type input "? oR"
click at [602, 65] on div "search ? oR close keyboard_arrow_up keyboard_arrow_down Replace once Replace al…" at bounding box center [492, 68] width 317 height 23
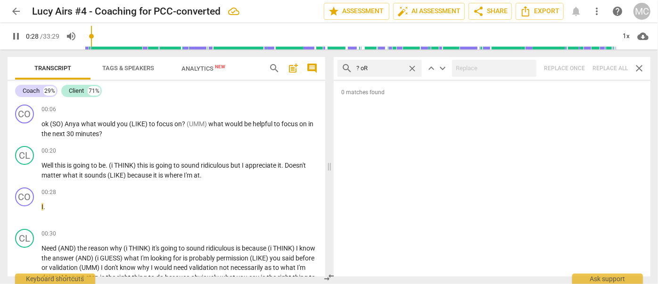
type input "29"
click at [412, 65] on span "close" at bounding box center [412, 69] width 10 height 10
click at [374, 69] on input "text" at bounding box center [387, 68] width 62 height 15
type input "30"
type input "?"
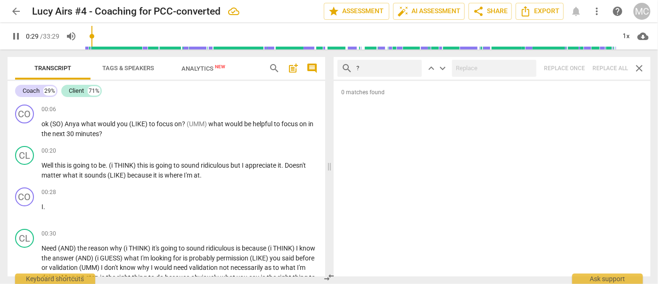
type input "30"
type input "? bEC"
type input "30"
type input "? bECAUSE"
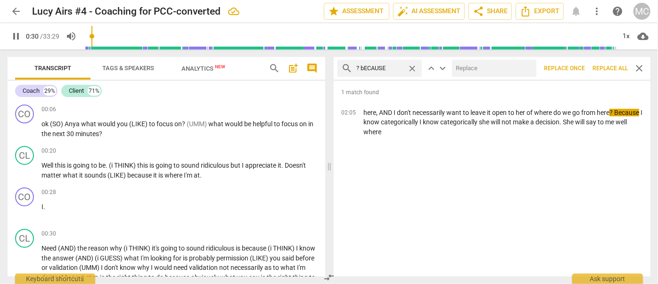
click at [468, 65] on input "text" at bounding box center [492, 68] width 81 height 15
type input "31"
type input ","
type input "31"
type input ", BEC"
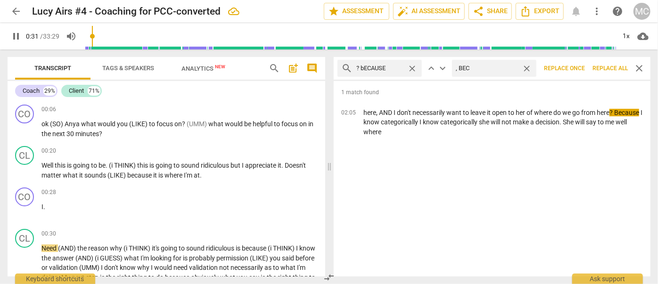
type input "32"
type input ", BECAUSE"
type input "32"
type input ", BECAUSE"
click at [604, 65] on span "Replace all" at bounding box center [609, 69] width 35 height 8
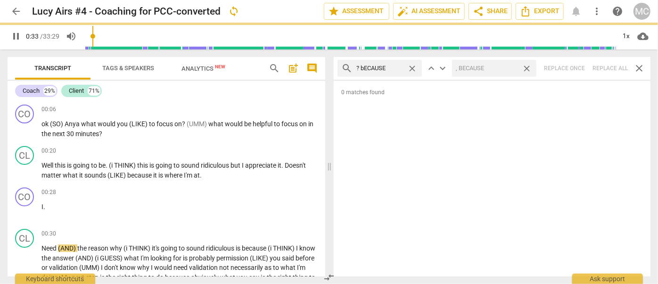
type input "33"
click at [526, 65] on span "close" at bounding box center [526, 69] width 10 height 10
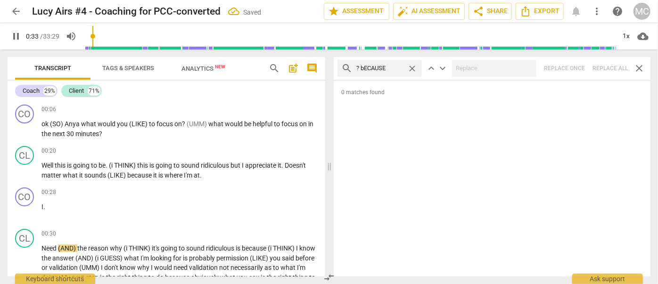
type input "34"
click at [410, 66] on span "close" at bounding box center [412, 69] width 10 height 10
click at [375, 68] on input "text" at bounding box center [387, 68] width 62 height 15
type input "35"
type input "i'"
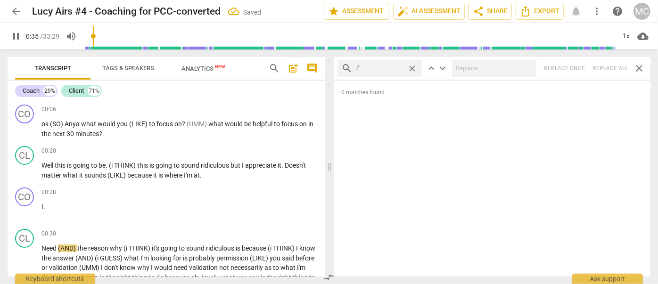
type input "35"
type input "i'M"
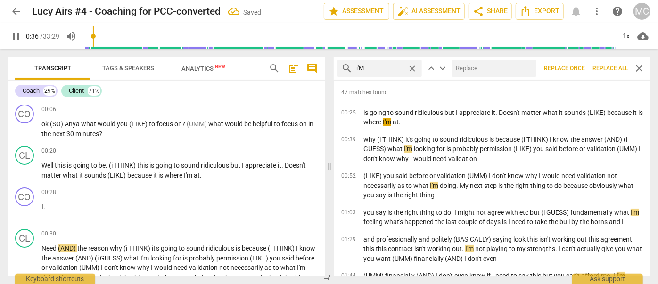
click at [480, 72] on input "text" at bounding box center [492, 68] width 81 height 15
type input "36"
type input "i"
type input "37"
type input "i AM"
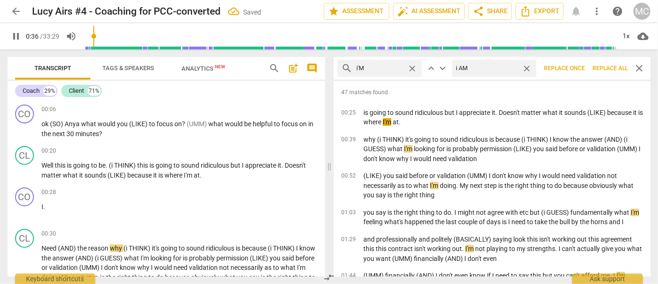
type input "37"
type input "i AM"
click at [603, 65] on span "Replace all" at bounding box center [609, 69] width 35 height 8
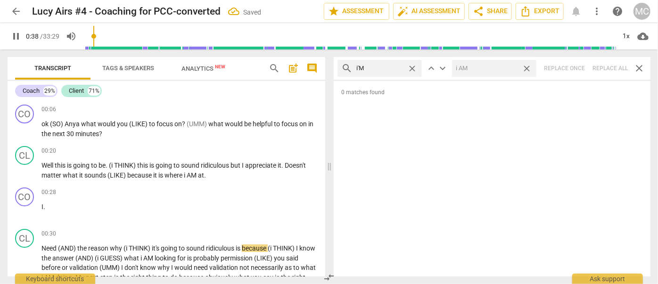
type input "38"
drag, startPoint x: 529, startPoint y: 68, endPoint x: 437, endPoint y: 65, distance: 91.9
click at [529, 68] on span "close" at bounding box center [526, 69] width 10 height 10
type input "39"
click at [412, 66] on span "close" at bounding box center [412, 69] width 10 height 10
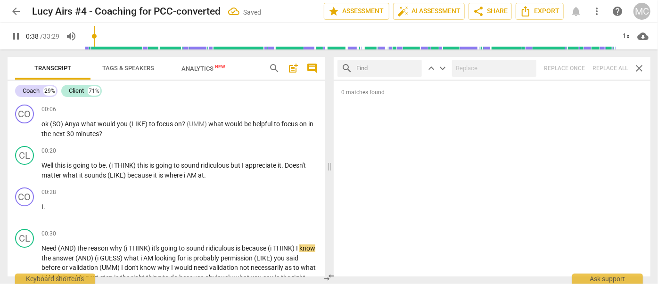
click at [361, 68] on input "text" at bounding box center [387, 68] width 62 height 15
type input "39"
type input "i"
type input "40"
type input "i'LL"
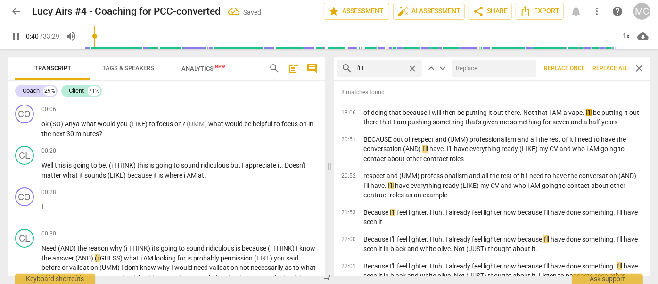
click at [472, 65] on input "text" at bounding box center [492, 68] width 81 height 15
type input "41"
type input "i WIL"
type input "41"
type input "i WILL"
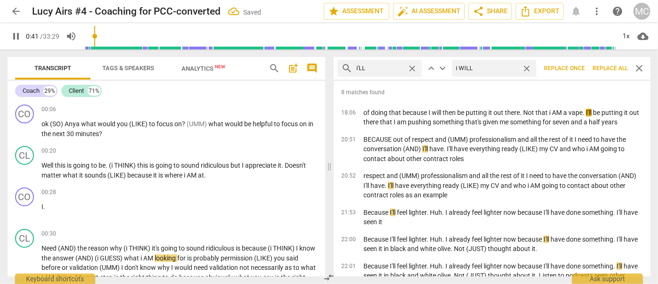
type input "41"
type input "i WILL"
drag, startPoint x: 603, startPoint y: 67, endPoint x: 596, endPoint y: 67, distance: 7.1
click at [603, 67] on span "Replace all" at bounding box center [609, 69] width 35 height 8
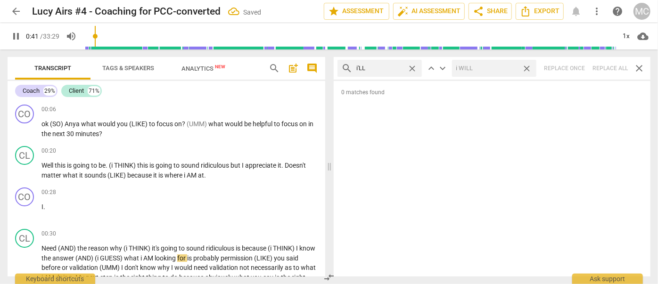
type input "42"
click at [527, 66] on span "close" at bounding box center [526, 69] width 10 height 10
type input "42"
click at [412, 67] on span "close" at bounding box center [412, 69] width 10 height 10
drag, startPoint x: 394, startPoint y: 68, endPoint x: 400, endPoint y: 74, distance: 9.0
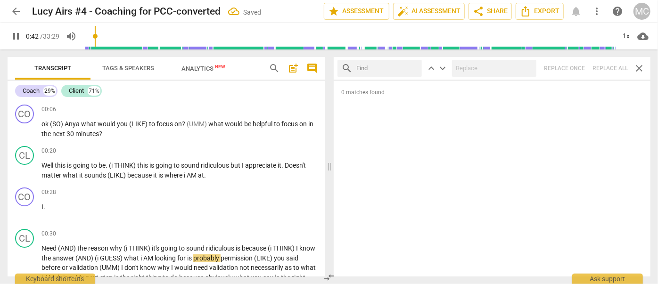
click at [394, 68] on input "text" at bounding box center [387, 68] width 62 height 15
type input "43"
type input "YO"
type input "43"
type input "YOU'L"
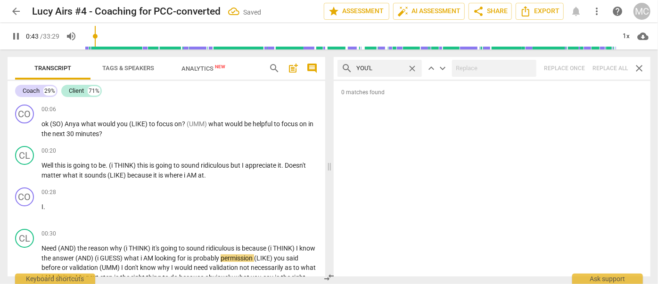
type input "44"
type input "YOU'LL"
type input "44"
click at [608, 68] on div "search YOU'LL close keyboard_arrow_up keyboard_arrow_down Replace once Replace …" at bounding box center [492, 68] width 317 height 23
click at [411, 66] on span "close" at bounding box center [412, 69] width 10 height 10
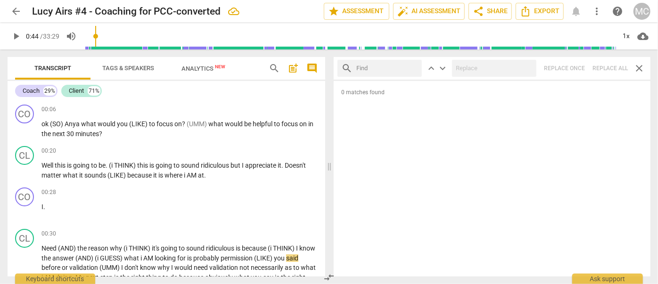
click at [387, 69] on input "text" at bounding box center [387, 68] width 62 height 15
type input "HE'LL"
click at [601, 65] on div "search HE'LL close keyboard_arrow_up keyboard_arrow_down Replace once Replace a…" at bounding box center [492, 68] width 317 height 23
type input "47"
drag, startPoint x: 412, startPoint y: 67, endPoint x: 405, endPoint y: 67, distance: 7.1
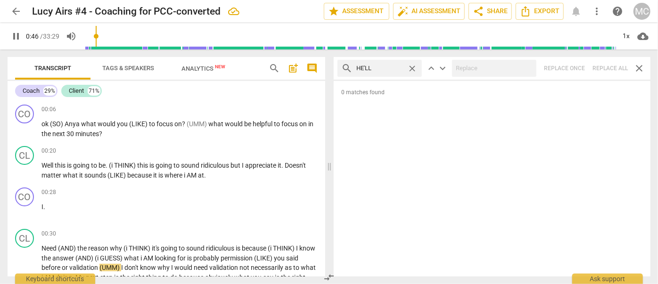
click at [412, 67] on span "close" at bounding box center [412, 69] width 10 height 10
click at [402, 67] on input "text" at bounding box center [387, 68] width 62 height 15
type input "47"
click at [612, 66] on div "search SHE'LL close keyboard_arrow_up keyboard_arrow_down Replace once Replace …" at bounding box center [492, 68] width 317 height 23
click at [412, 66] on span "close" at bounding box center [412, 69] width 10 height 10
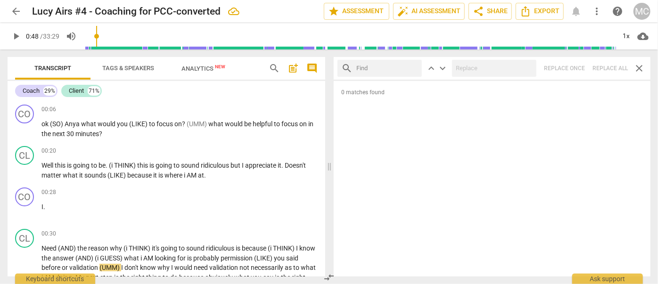
click at [398, 66] on input "text" at bounding box center [387, 68] width 62 height 15
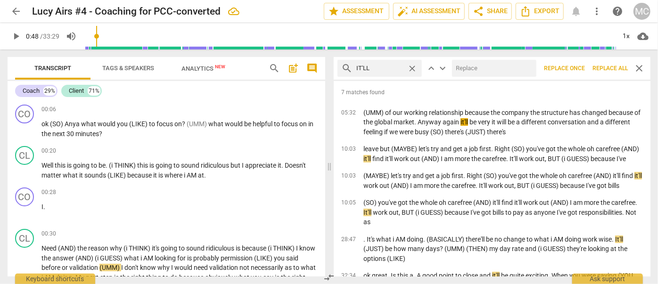
click at [467, 64] on input "text" at bounding box center [492, 68] width 81 height 15
click at [603, 67] on span "Replace all" at bounding box center [609, 69] width 35 height 8
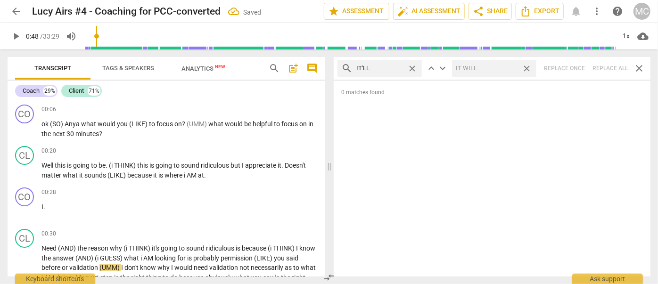
click at [529, 67] on span "close" at bounding box center [526, 69] width 10 height 10
click at [412, 67] on span "close" at bounding box center [412, 69] width 10 height 10
click at [388, 69] on input "text" at bounding box center [387, 68] width 62 height 15
click at [613, 65] on div "search WE'LL close keyboard_arrow_up keyboard_arrow_down Replace once Replace a…" at bounding box center [492, 68] width 317 height 23
click at [411, 67] on span "close" at bounding box center [412, 69] width 10 height 10
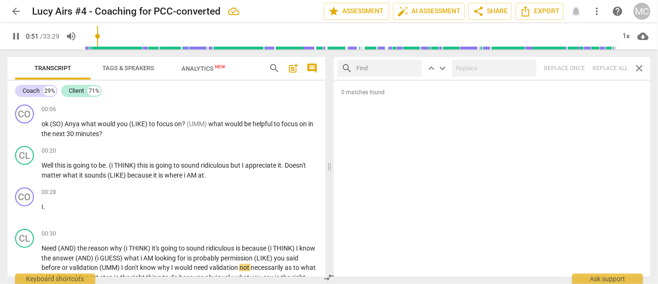
click at [395, 67] on input "text" at bounding box center [387, 68] width 62 height 15
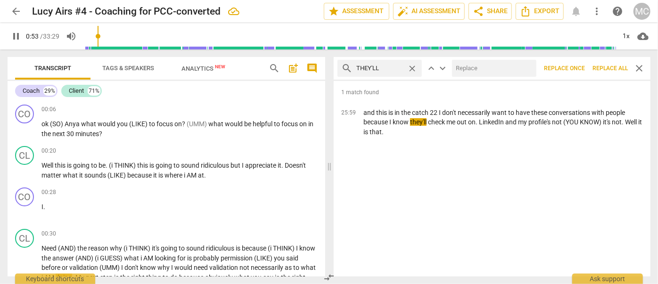
click at [495, 70] on input "text" at bounding box center [492, 68] width 81 height 15
click at [596, 68] on span "Replace all" at bounding box center [609, 69] width 35 height 8
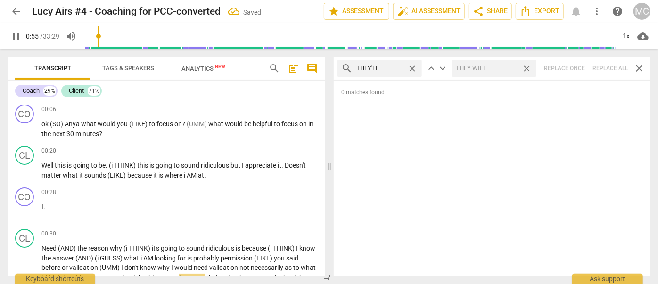
click at [525, 66] on span "close" at bounding box center [526, 69] width 10 height 10
click at [412, 67] on span "close" at bounding box center [412, 69] width 10 height 10
click at [373, 69] on input "text" at bounding box center [387, 68] width 62 height 15
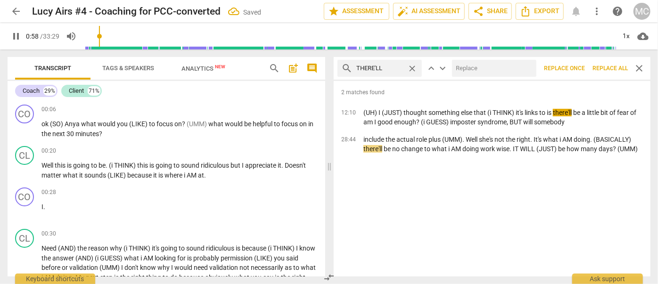
click at [482, 73] on input "text" at bounding box center [492, 68] width 81 height 15
click at [602, 62] on button "Replace all" at bounding box center [609, 68] width 43 height 17
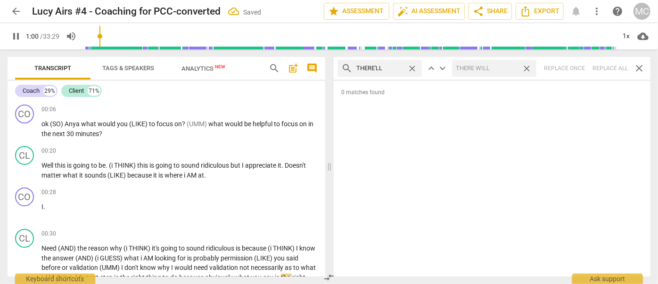
click at [526, 66] on span "close" at bounding box center [526, 69] width 10 height 10
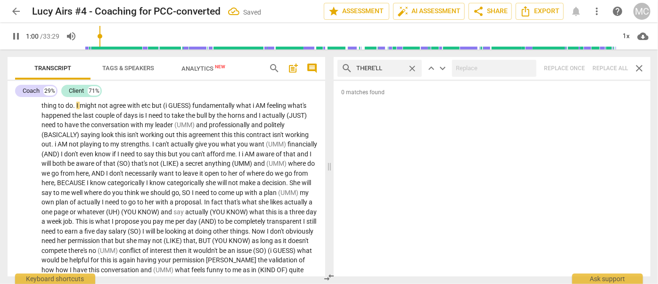
click at [413, 65] on span "close" at bounding box center [412, 69] width 10 height 10
click at [391, 66] on input "text" at bounding box center [387, 68] width 62 height 15
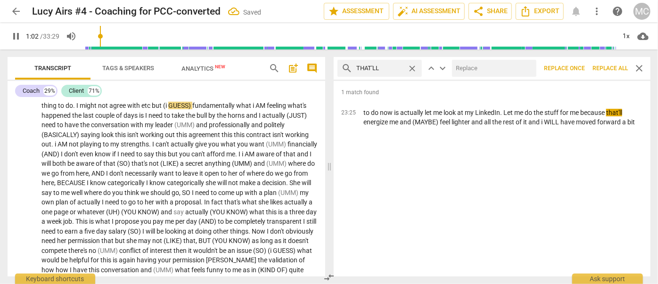
click at [485, 67] on input "text" at bounding box center [492, 68] width 81 height 15
click at [608, 64] on button "Replace all" at bounding box center [609, 68] width 43 height 17
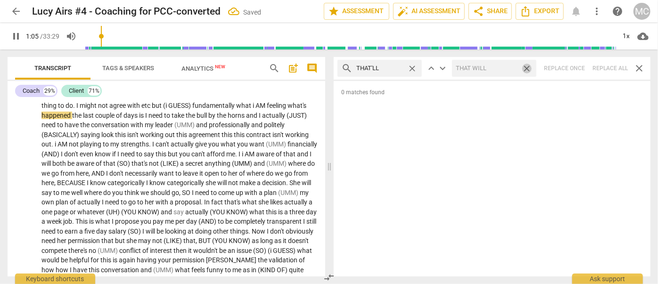
click at [528, 65] on span "close" at bounding box center [526, 69] width 10 height 10
drag, startPoint x: 414, startPoint y: 66, endPoint x: 391, endPoint y: 68, distance: 23.1
click at [414, 66] on span "close" at bounding box center [412, 69] width 10 height 10
click at [382, 69] on input "text" at bounding box center [387, 68] width 62 height 15
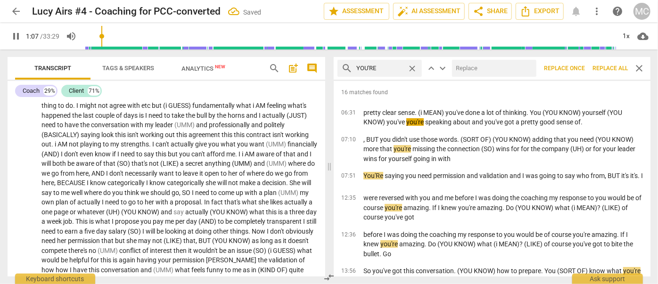
click at [504, 69] on input "text" at bounding box center [492, 68] width 81 height 15
click at [606, 65] on span "Replace all" at bounding box center [609, 69] width 35 height 8
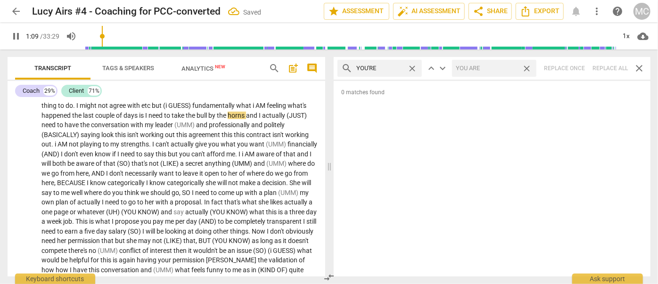
drag, startPoint x: 526, startPoint y: 67, endPoint x: 375, endPoint y: 73, distance: 151.3
click at [526, 67] on span "close" at bounding box center [526, 69] width 10 height 10
drag, startPoint x: 412, startPoint y: 67, endPoint x: 401, endPoint y: 67, distance: 10.4
click at [412, 67] on span "close" at bounding box center [412, 69] width 10 height 10
click at [379, 68] on input "text" at bounding box center [387, 68] width 62 height 15
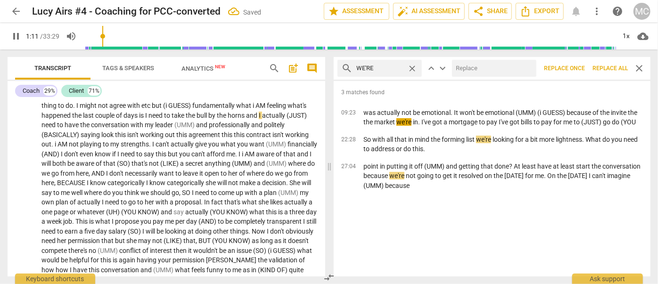
click at [509, 69] on input "text" at bounding box center [492, 68] width 81 height 15
click at [608, 65] on span "Replace all" at bounding box center [609, 69] width 35 height 8
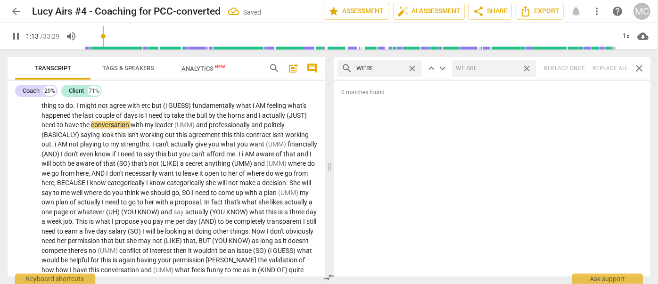
click at [528, 65] on span "close" at bounding box center [526, 69] width 10 height 10
click at [411, 66] on span "close" at bounding box center [412, 69] width 10 height 10
click at [388, 71] on input "text" at bounding box center [387, 68] width 62 height 15
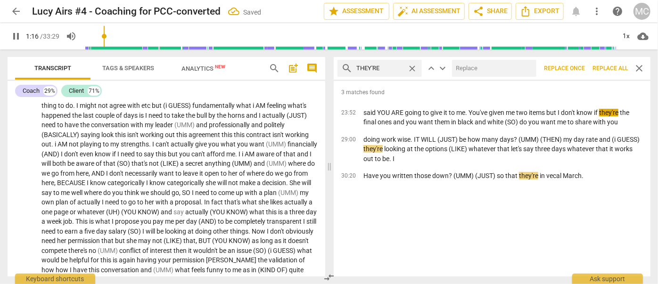
click at [478, 70] on input "text" at bounding box center [492, 68] width 81 height 15
click at [604, 65] on span "Replace all" at bounding box center [609, 69] width 35 height 8
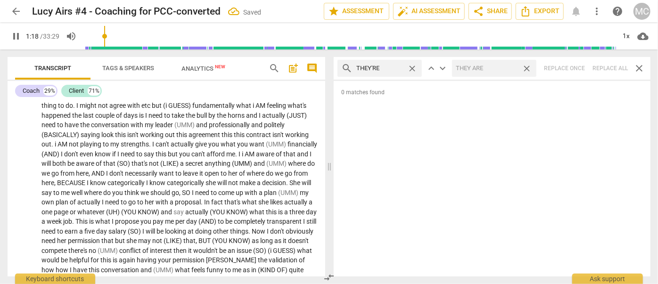
drag, startPoint x: 527, startPoint y: 67, endPoint x: 506, endPoint y: 68, distance: 20.7
click at [527, 67] on span "close" at bounding box center [526, 69] width 10 height 10
drag, startPoint x: 410, startPoint y: 67, endPoint x: 404, endPoint y: 69, distance: 6.3
click at [410, 67] on span "close" at bounding box center [412, 69] width 10 height 10
click at [393, 70] on input "text" at bounding box center [387, 68] width 62 height 15
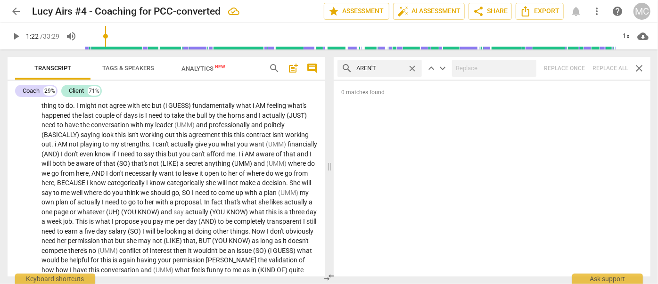
click at [605, 66] on div "search AREN'T close keyboard_arrow_up keyboard_arrow_down Replace once Replace …" at bounding box center [492, 68] width 317 height 23
click at [413, 66] on span "close" at bounding box center [412, 69] width 10 height 10
click at [399, 65] on input "text" at bounding box center [387, 68] width 62 height 15
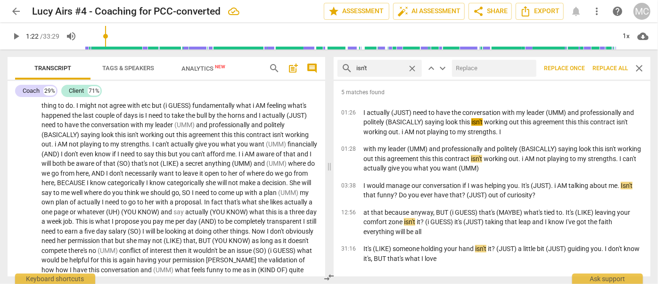
click at [478, 66] on input "text" at bounding box center [492, 68] width 81 height 15
click at [608, 65] on span "Replace all" at bounding box center [609, 69] width 35 height 8
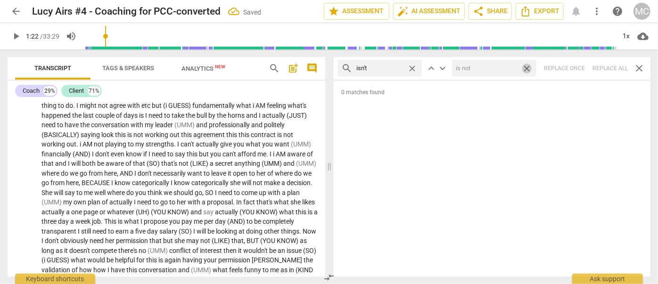
drag, startPoint x: 527, startPoint y: 67, endPoint x: 417, endPoint y: 64, distance: 109.8
click at [527, 67] on span "close" at bounding box center [526, 69] width 10 height 10
click at [412, 65] on span "close" at bounding box center [412, 69] width 10 height 10
click at [377, 72] on input "text" at bounding box center [387, 68] width 62 height 15
click at [607, 65] on div "search wasn't close keyboard_arrow_up keyboard_arrow_down Replace once Replace …" at bounding box center [492, 68] width 317 height 23
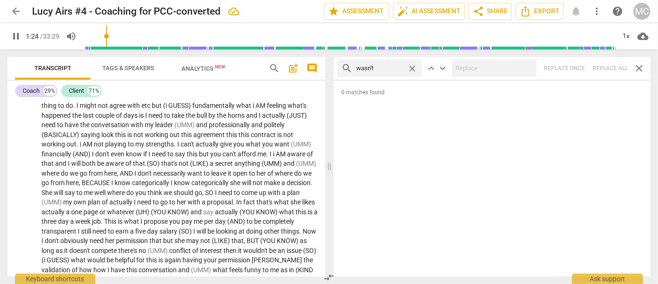
click at [414, 66] on span "close" at bounding box center [412, 69] width 10 height 10
click at [405, 67] on input "text" at bounding box center [387, 68] width 62 height 15
click at [609, 66] on div "search weren't close keyboard_arrow_up keyboard_arrow_down Replace once Replace…" at bounding box center [492, 68] width 317 height 23
click at [412, 68] on span "close" at bounding box center [412, 69] width 10 height 10
click at [386, 65] on input "text" at bounding box center [387, 68] width 62 height 15
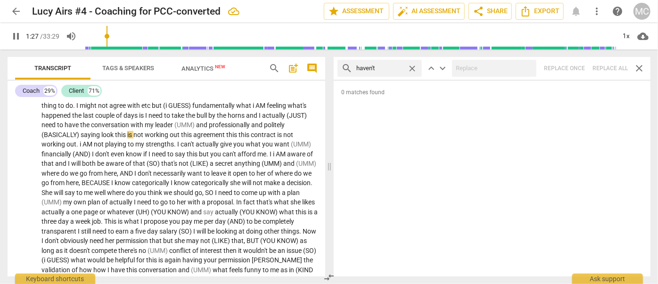
click at [607, 67] on div "search haven't close keyboard_arrow_up keyboard_arrow_down Replace once Replace…" at bounding box center [492, 68] width 317 height 23
drag, startPoint x: 413, startPoint y: 66, endPoint x: 402, endPoint y: 66, distance: 10.8
click at [413, 66] on span "close" at bounding box center [412, 69] width 10 height 10
click at [399, 66] on input "text" at bounding box center [379, 68] width 47 height 15
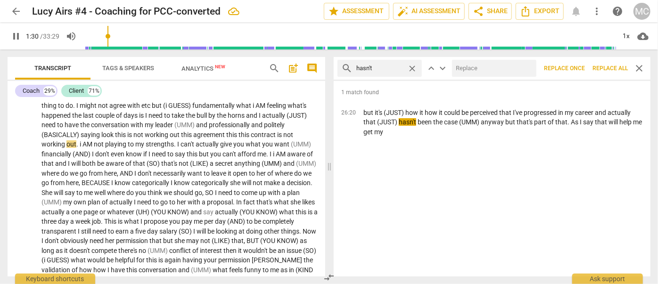
click at [474, 65] on input "text" at bounding box center [492, 68] width 81 height 15
click at [603, 66] on span "Replace all" at bounding box center [609, 69] width 35 height 8
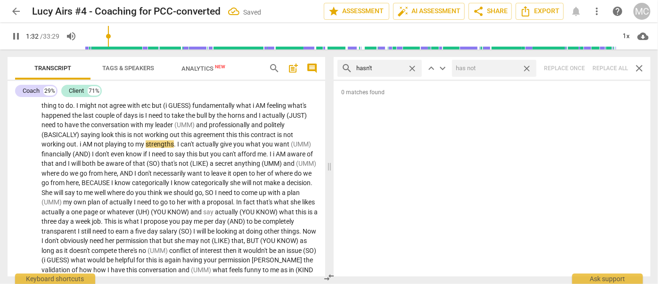
click at [525, 65] on span "close" at bounding box center [526, 69] width 10 height 10
drag, startPoint x: 412, startPoint y: 66, endPoint x: 392, endPoint y: 66, distance: 19.8
click at [412, 66] on span "close" at bounding box center [412, 69] width 10 height 10
click at [384, 65] on input "text" at bounding box center [387, 68] width 62 height 15
click at [605, 69] on div "search hadn't close keyboard_arrow_up keyboard_arrow_down Replace once Replace …" at bounding box center [492, 68] width 317 height 23
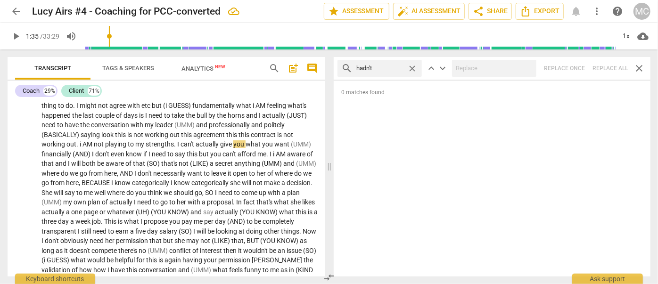
click at [412, 66] on span "close" at bounding box center [412, 69] width 10 height 10
click at [385, 68] on input "text" at bounding box center [387, 68] width 62 height 15
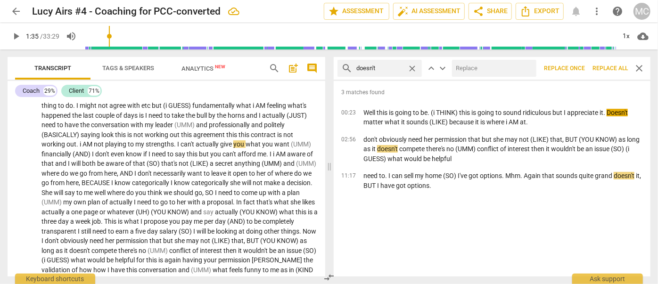
drag, startPoint x: 495, startPoint y: 58, endPoint x: 491, endPoint y: 67, distance: 9.1
click at [495, 58] on div "search doesn't close keyboard_arrow_up keyboard_arrow_down Replace once Replace…" at bounding box center [492, 68] width 317 height 23
click at [491, 67] on input "text" at bounding box center [492, 68] width 81 height 15
click at [603, 66] on span "Replace all" at bounding box center [609, 69] width 35 height 8
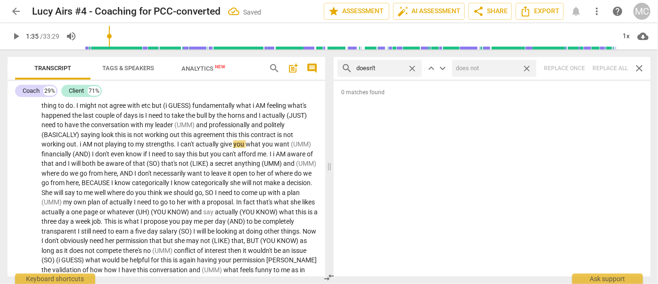
click at [529, 66] on span "close" at bounding box center [526, 69] width 10 height 10
click at [411, 67] on span "close" at bounding box center [412, 69] width 10 height 10
click at [383, 68] on input "text" at bounding box center [387, 68] width 62 height 15
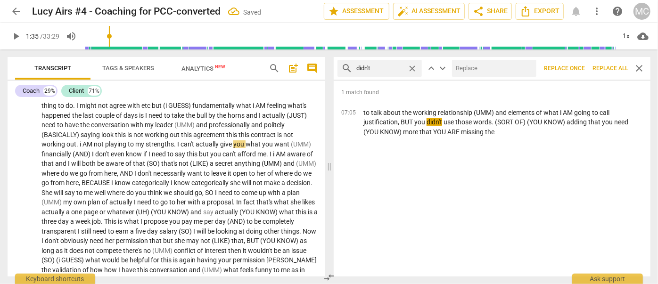
click at [498, 60] on div at bounding box center [494, 68] width 84 height 17
click at [493, 67] on input "text" at bounding box center [492, 68] width 81 height 15
click at [612, 64] on button "Replace all" at bounding box center [609, 68] width 43 height 17
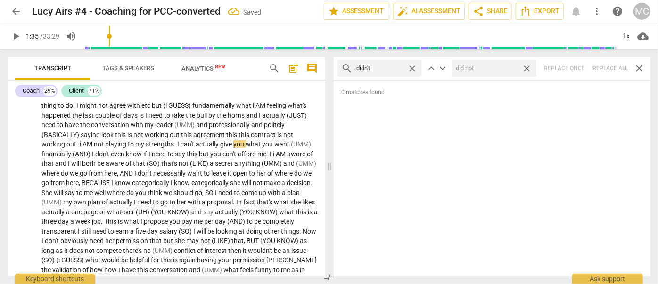
click at [530, 68] on span "close" at bounding box center [526, 69] width 10 height 10
drag, startPoint x: 415, startPoint y: 65, endPoint x: 409, endPoint y: 66, distance: 5.7
click at [415, 65] on span "close" at bounding box center [412, 69] width 10 height 10
click at [387, 67] on input "text" at bounding box center [387, 68] width 62 height 15
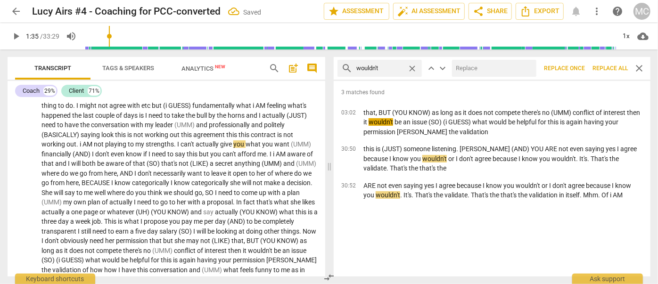
click at [487, 67] on input "text" at bounding box center [492, 68] width 81 height 15
click at [604, 65] on span "Replace all" at bounding box center [609, 69] width 35 height 8
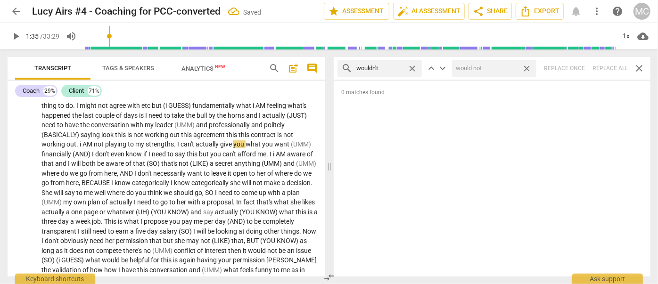
click at [526, 66] on span "close" at bounding box center [526, 69] width 10 height 10
click at [415, 66] on span "close" at bounding box center [412, 69] width 10 height 10
click at [396, 69] on input "text" at bounding box center [387, 68] width 62 height 15
click at [607, 65] on div "search shouldn't close keyboard_arrow_up keyboard_arrow_down Replace once Repla…" at bounding box center [492, 68] width 317 height 23
click at [411, 67] on span "close" at bounding box center [412, 69] width 10 height 10
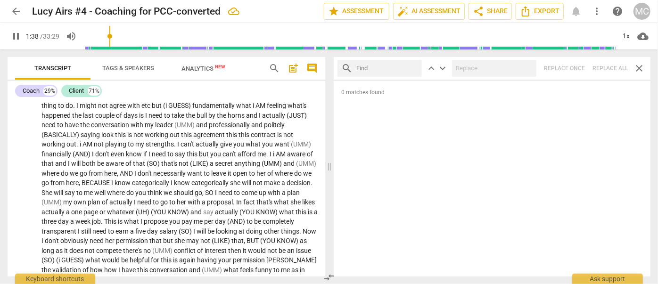
click at [392, 67] on input "text" at bounding box center [387, 68] width 62 height 15
click at [603, 65] on div "search couldn't close keyboard_arrow_up keyboard_arrow_down Replace once Replac…" at bounding box center [492, 68] width 317 height 23
click at [412, 67] on span "close" at bounding box center [412, 69] width 10 height 10
click at [383, 66] on input "text" at bounding box center [387, 68] width 62 height 15
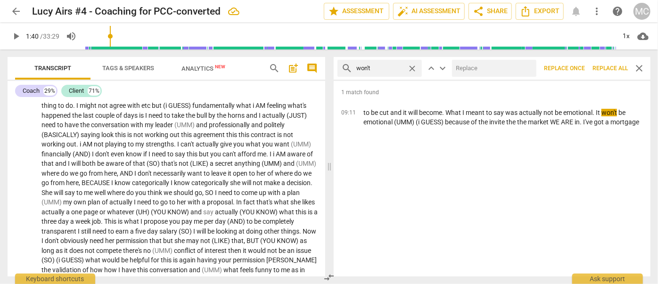
click at [486, 73] on input "text" at bounding box center [492, 68] width 81 height 15
click at [609, 62] on button "Replace all" at bounding box center [609, 68] width 43 height 17
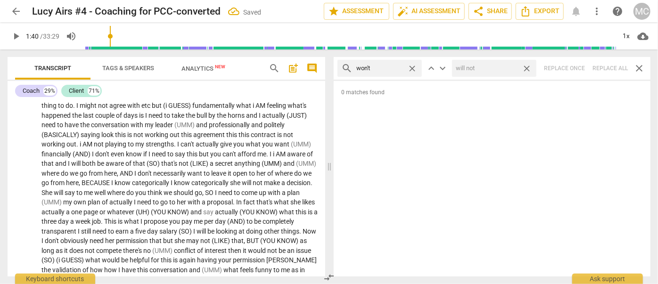
click at [528, 67] on span "close" at bounding box center [526, 69] width 10 height 10
click at [414, 69] on span "close" at bounding box center [412, 69] width 10 height 10
click at [377, 69] on input "text" at bounding box center [387, 68] width 62 height 15
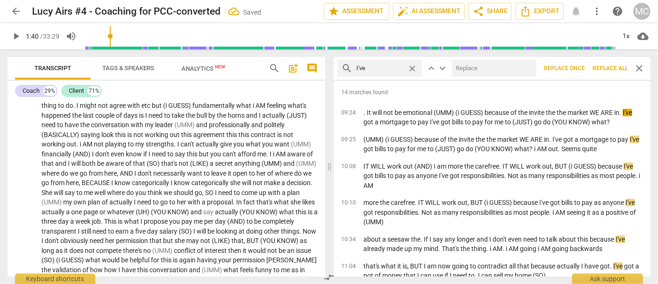
click at [491, 74] on input "text" at bounding box center [492, 68] width 81 height 15
click at [602, 65] on span "Replace all" at bounding box center [609, 69] width 35 height 8
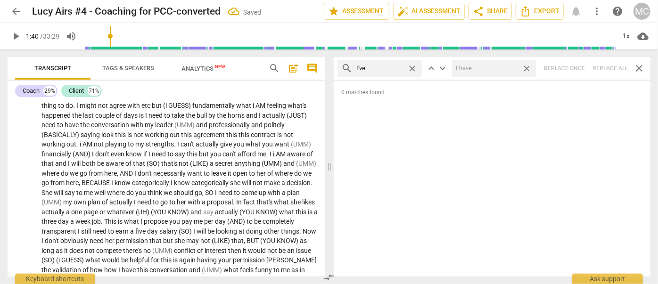
click at [528, 66] on span "close" at bounding box center [526, 69] width 10 height 10
click at [412, 67] on span "close" at bounding box center [412, 69] width 10 height 10
click at [393, 67] on input "text" at bounding box center [379, 68] width 47 height 15
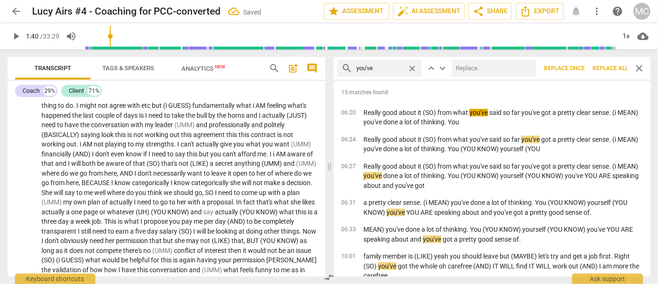
click at [498, 74] on input "text" at bounding box center [492, 68] width 81 height 15
click at [606, 65] on span "Replace all" at bounding box center [609, 69] width 35 height 8
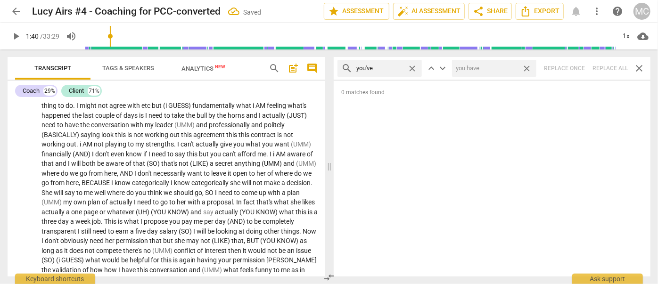
drag, startPoint x: 529, startPoint y: 65, endPoint x: 484, endPoint y: 70, distance: 45.0
click at [529, 65] on span "close" at bounding box center [526, 69] width 10 height 10
drag, startPoint x: 412, startPoint y: 66, endPoint x: 387, endPoint y: 73, distance: 25.9
click at [412, 66] on span "close" at bounding box center [412, 69] width 10 height 10
click at [383, 72] on input "text" at bounding box center [387, 68] width 62 height 15
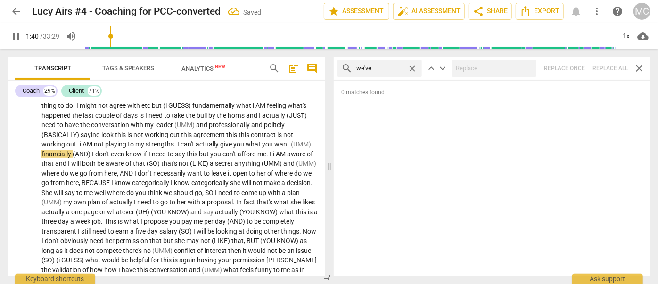
click at [604, 68] on div "search we've close keyboard_arrow_up keyboard_arrow_down Replace once Replace a…" at bounding box center [492, 68] width 317 height 23
click at [412, 67] on span "close" at bounding box center [412, 69] width 10 height 10
click at [368, 69] on input "text" at bounding box center [387, 68] width 62 height 15
click at [604, 67] on div "search they've close keyboard_arrow_up keyboard_arrow_down Replace once Replace…" at bounding box center [492, 68] width 317 height 23
click at [409, 67] on span "close" at bounding box center [412, 69] width 10 height 10
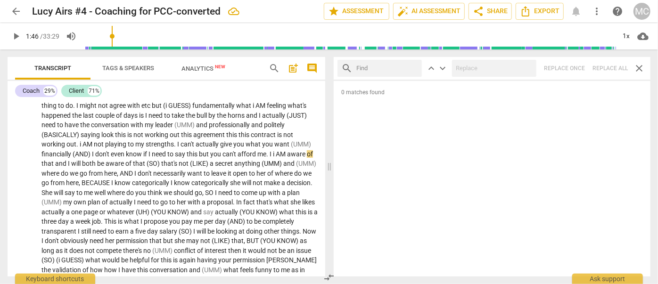
click at [381, 70] on input "text" at bounding box center [387, 68] width 62 height 15
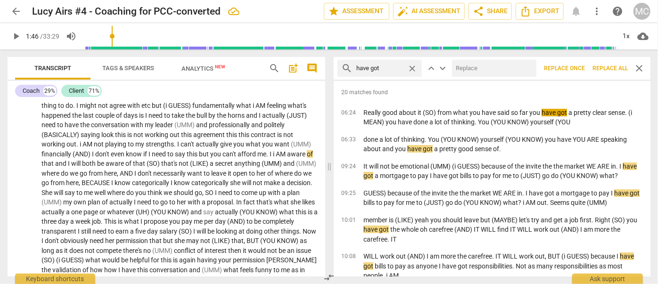
click at [488, 71] on input "text" at bounding box center [492, 68] width 81 height 15
click at [611, 63] on button "Replace all" at bounding box center [609, 68] width 43 height 17
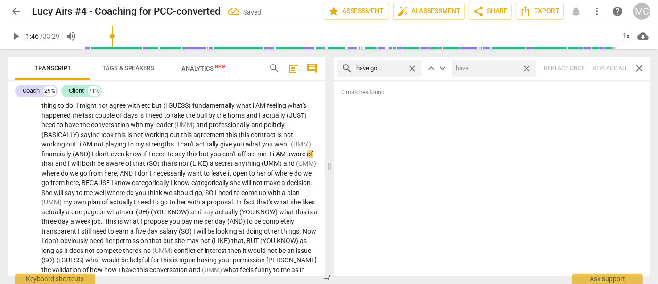
click at [525, 68] on span "close" at bounding box center [526, 69] width 10 height 10
click at [413, 67] on span "close" at bounding box center [412, 69] width 10 height 10
drag, startPoint x: 397, startPoint y: 67, endPoint x: 402, endPoint y: 62, distance: 7.7
click at [397, 67] on input "text" at bounding box center [387, 68] width 62 height 15
click at [600, 67] on div "search he's close keyboard_arrow_up keyboard_arrow_down Replace once Replace al…" at bounding box center [492, 68] width 317 height 23
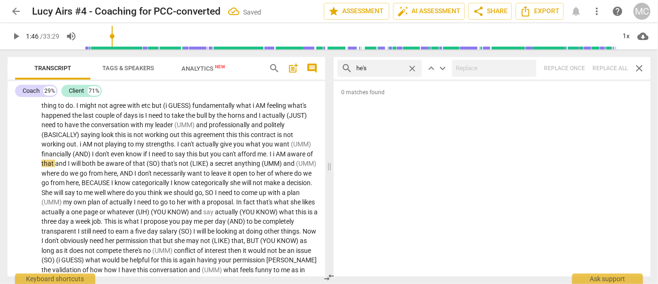
click at [413, 65] on span "close" at bounding box center [412, 69] width 10 height 10
click at [398, 67] on input "text" at bounding box center [387, 68] width 62 height 15
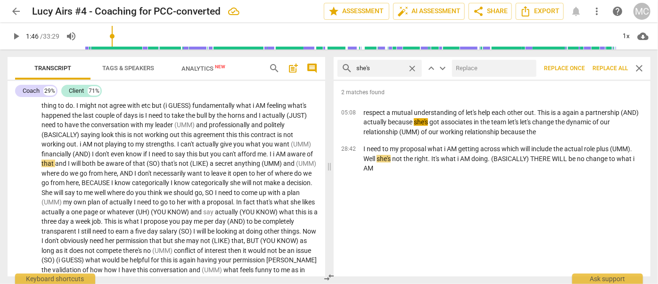
click at [480, 69] on input "text" at bounding box center [492, 68] width 81 height 15
click at [606, 65] on span "Replace all" at bounding box center [609, 69] width 35 height 8
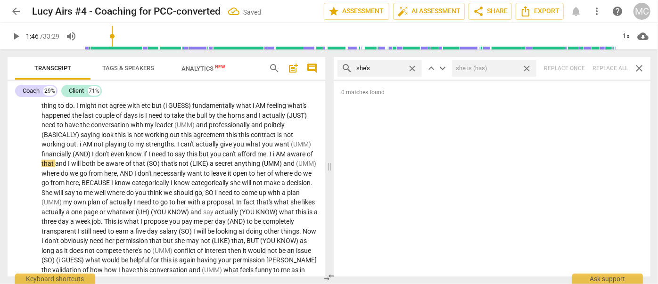
drag, startPoint x: 527, startPoint y: 67, endPoint x: 440, endPoint y: 73, distance: 86.8
click at [527, 67] on span "close" at bounding box center [526, 69] width 10 height 10
drag, startPoint x: 410, startPoint y: 67, endPoint x: 400, endPoint y: 67, distance: 9.9
click at [410, 67] on span "close" at bounding box center [412, 69] width 10 height 10
drag, startPoint x: 396, startPoint y: 67, endPoint x: 407, endPoint y: 69, distance: 11.9
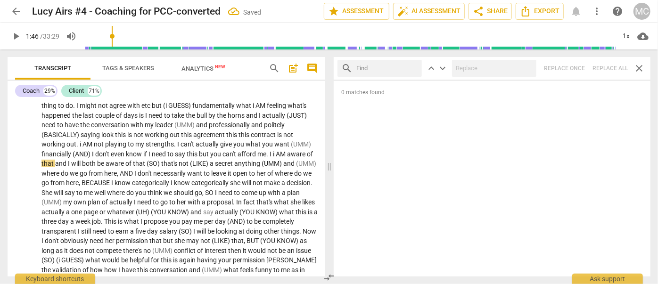
click at [396, 67] on input "text" at bounding box center [387, 68] width 62 height 15
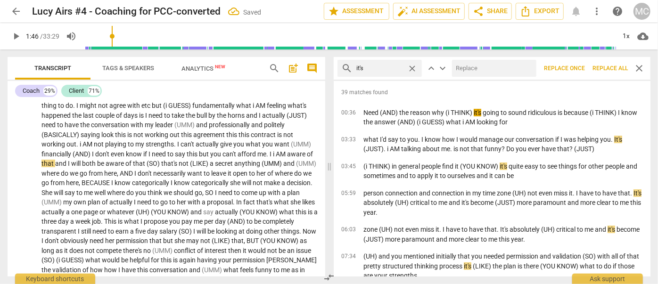
click at [469, 62] on input "text" at bounding box center [492, 68] width 81 height 15
click at [602, 69] on span "Replace all" at bounding box center [609, 69] width 35 height 8
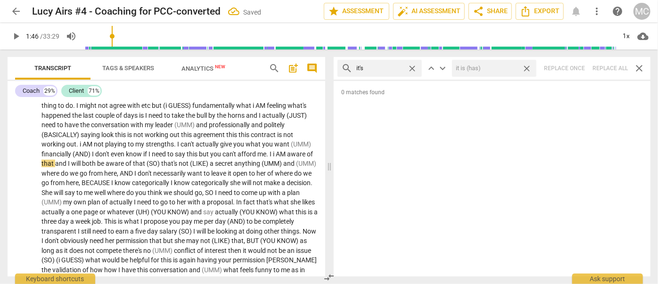
drag, startPoint x: 528, startPoint y: 67, endPoint x: 426, endPoint y: 62, distance: 102.4
click at [528, 67] on span "close" at bounding box center [526, 69] width 10 height 10
click at [411, 65] on span "close" at bounding box center [412, 69] width 10 height 10
click at [388, 67] on input "text" at bounding box center [387, 68] width 62 height 15
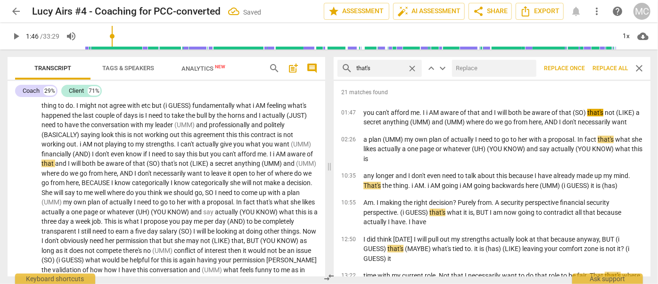
click at [477, 67] on input "text" at bounding box center [492, 68] width 81 height 15
click at [615, 67] on span "Replace all" at bounding box center [609, 69] width 35 height 8
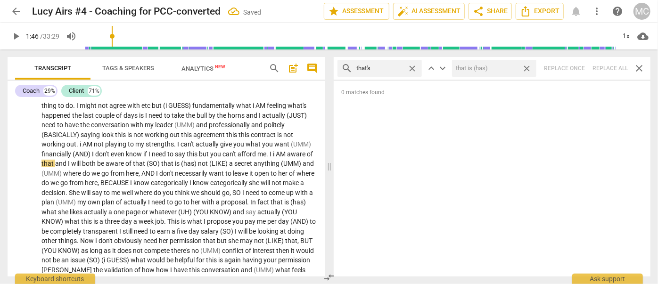
click at [528, 65] on span "close" at bounding box center [526, 69] width 10 height 10
click at [410, 66] on span "close" at bounding box center [412, 69] width 10 height 10
click at [391, 67] on input "text" at bounding box center [387, 68] width 62 height 15
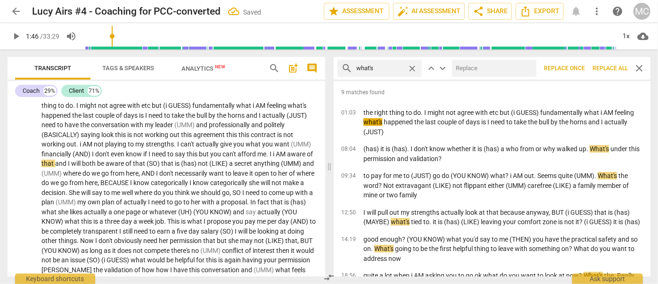
click at [482, 71] on input "text" at bounding box center [492, 68] width 81 height 15
drag, startPoint x: 618, startPoint y: 66, endPoint x: 587, endPoint y: 71, distance: 31.1
click at [618, 66] on span "Replace all" at bounding box center [609, 69] width 35 height 8
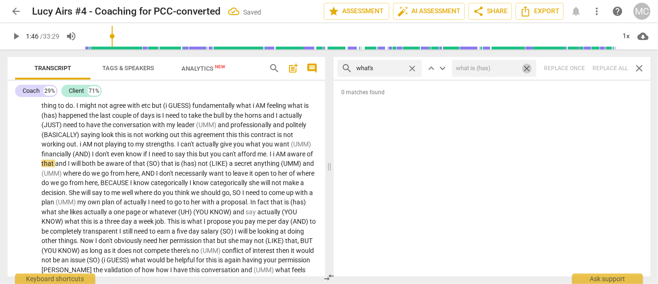
drag, startPoint x: 526, startPoint y: 66, endPoint x: 430, endPoint y: 68, distance: 95.6
click at [526, 66] on span "close" at bounding box center [526, 69] width 10 height 10
click at [411, 67] on span "close" at bounding box center [412, 69] width 10 height 10
click at [397, 67] on input "text" at bounding box center [387, 68] width 62 height 15
click at [605, 67] on div "search where's close keyboard_arrow_up keyboard_arrow_down Replace once Replace…" at bounding box center [492, 68] width 317 height 23
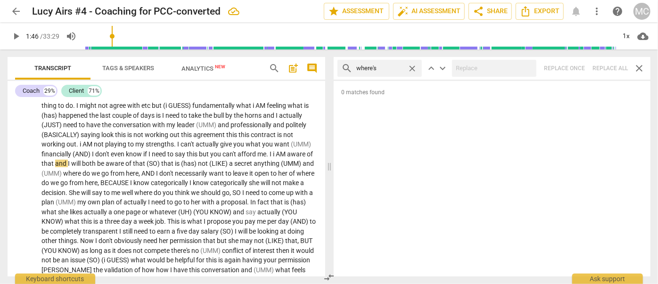
click at [412, 67] on span "close" at bounding box center [412, 69] width 10 height 10
click at [389, 69] on input "text" at bounding box center [387, 68] width 62 height 15
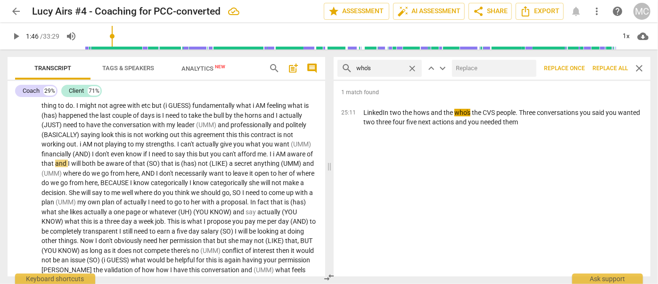
click at [465, 70] on input "text" at bounding box center [492, 68] width 81 height 15
click at [610, 67] on span "Replace all" at bounding box center [609, 69] width 35 height 8
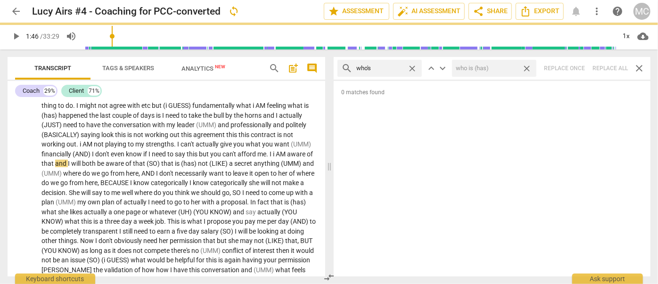
click at [528, 66] on span "close" at bounding box center [526, 69] width 10 height 10
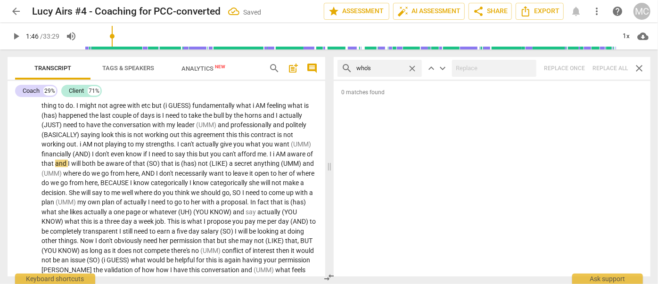
click at [413, 65] on span "close" at bounding box center [412, 69] width 10 height 10
click at [391, 67] on input "text" at bounding box center [387, 68] width 62 height 15
click at [604, 71] on div "search when's close keyboard_arrow_up keyboard_arrow_down Replace once Replace …" at bounding box center [492, 68] width 317 height 23
click at [412, 65] on span "close" at bounding box center [412, 69] width 10 height 10
click at [389, 66] on input "text" at bounding box center [387, 68] width 62 height 15
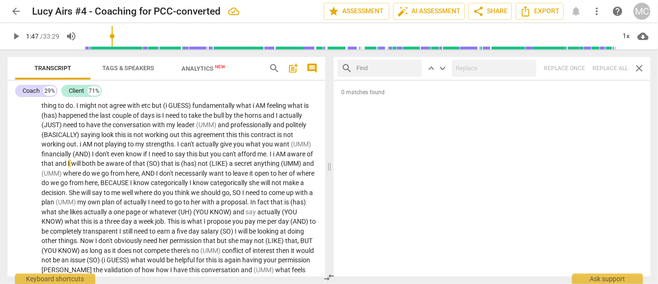
click at [389, 66] on input "text" at bounding box center [387, 68] width 62 height 15
click at [606, 65] on div "search how's close keyboard_arrow_up keyboard_arrow_down Replace once Replace a…" at bounding box center [492, 68] width 317 height 23
click at [414, 68] on span "close" at bounding box center [412, 69] width 10 height 10
click at [395, 67] on input "text" at bounding box center [387, 68] width 62 height 15
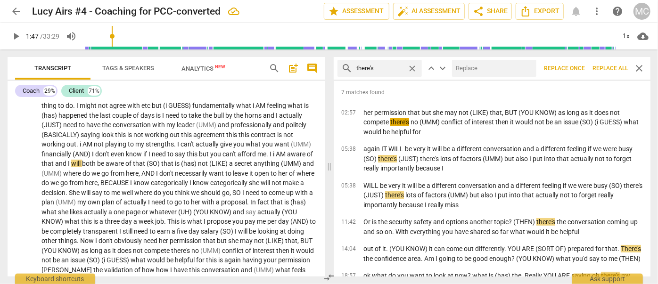
click at [494, 67] on input "text" at bounding box center [492, 68] width 81 height 15
click at [604, 65] on span "Replace all" at bounding box center [609, 69] width 35 height 8
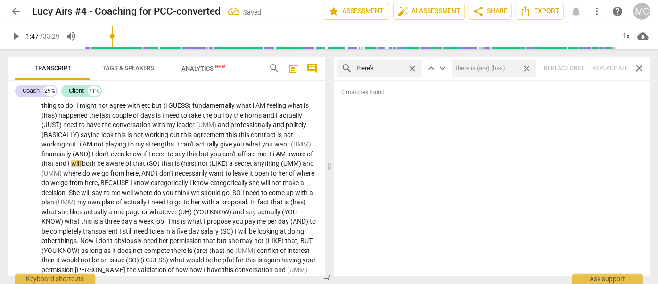
click at [529, 68] on span "close" at bounding box center [526, 69] width 10 height 10
click at [414, 68] on span "close" at bounding box center [412, 69] width 10 height 10
click at [391, 69] on input "text" at bounding box center [387, 68] width 62 height 15
click at [605, 68] on div "search here's close keyboard_arrow_up keyboard_arrow_down Replace once Replace …" at bounding box center [492, 68] width 317 height 23
click at [409, 66] on span "close" at bounding box center [412, 69] width 10 height 10
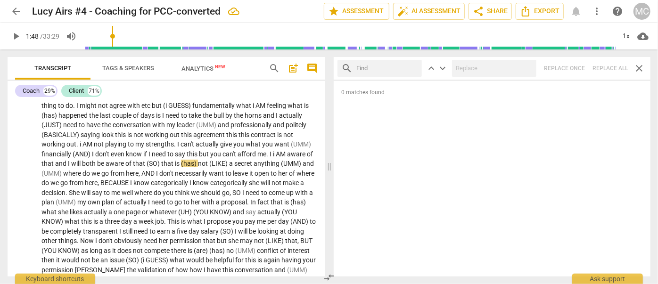
click at [379, 68] on input "text" at bounding box center [387, 68] width 62 height 15
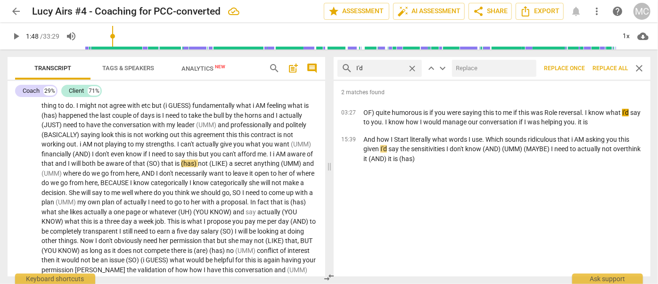
click at [473, 72] on input "text" at bounding box center [492, 68] width 81 height 15
click at [605, 67] on span "Replace all" at bounding box center [609, 69] width 35 height 8
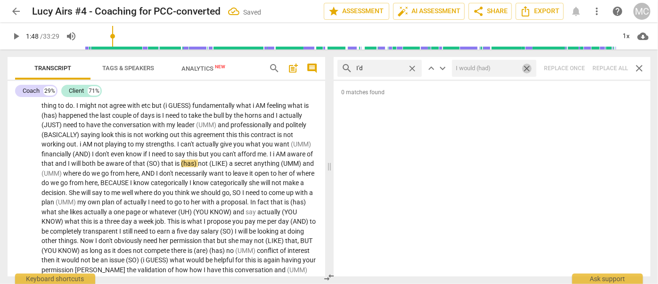
click at [529, 66] on span "close" at bounding box center [526, 69] width 10 height 10
drag, startPoint x: 412, startPoint y: 67, endPoint x: 389, endPoint y: 69, distance: 23.6
click at [412, 67] on span "close" at bounding box center [412, 69] width 10 height 10
drag, startPoint x: 389, startPoint y: 69, endPoint x: 400, endPoint y: 68, distance: 11.8
click at [389, 69] on input "text" at bounding box center [387, 68] width 62 height 15
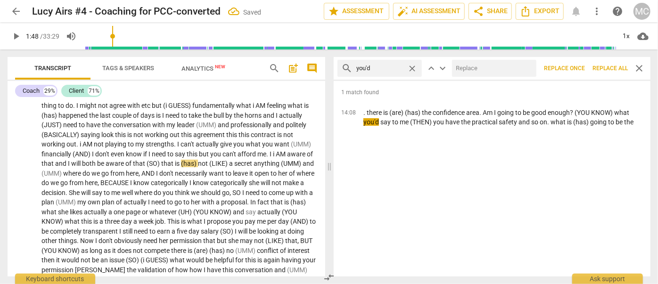
click at [520, 74] on input "text" at bounding box center [492, 68] width 81 height 15
click at [606, 65] on span "Replace all" at bounding box center [609, 69] width 35 height 8
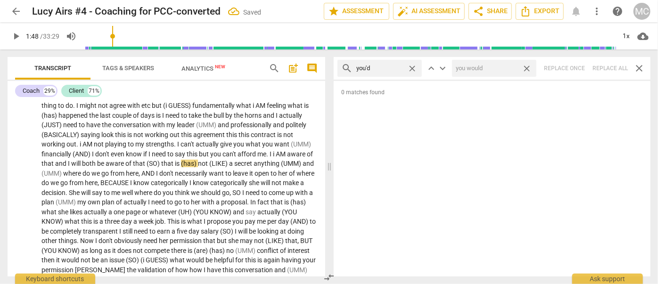
click at [528, 68] on span "close" at bounding box center [526, 69] width 10 height 10
click at [412, 68] on span "close" at bounding box center [412, 69] width 10 height 10
click at [378, 67] on input "text" at bounding box center [387, 68] width 62 height 15
click at [605, 68] on div "search he'd close keyboard_arrow_up keyboard_arrow_down Replace once Replace al…" at bounding box center [492, 68] width 317 height 23
click at [411, 65] on span "close" at bounding box center [412, 69] width 10 height 10
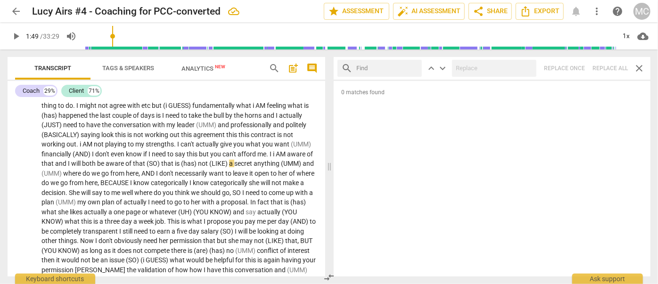
click at [383, 67] on input "text" at bounding box center [387, 68] width 62 height 15
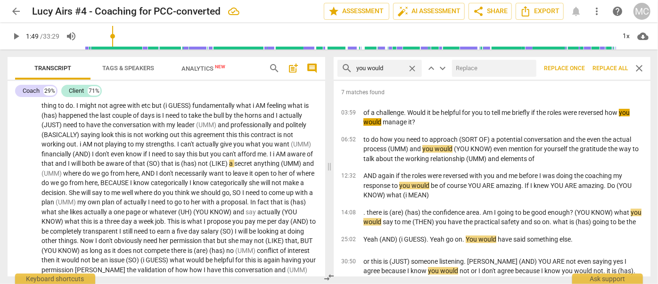
click at [468, 70] on input "text" at bounding box center [492, 68] width 81 height 15
click at [607, 66] on span "Replace all" at bounding box center [609, 69] width 35 height 8
click at [525, 65] on span "close" at bounding box center [526, 69] width 10 height 10
click at [409, 67] on span "close" at bounding box center [412, 69] width 10 height 10
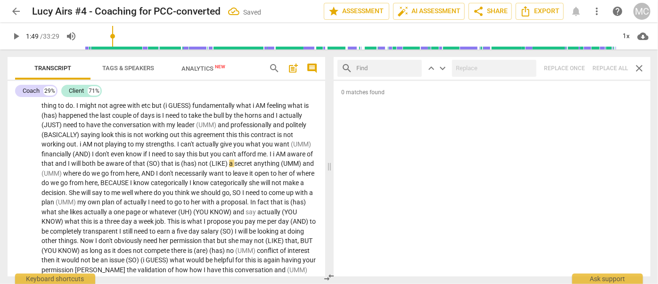
click at [388, 67] on input "text" at bounding box center [387, 68] width 62 height 15
click at [605, 62] on div "search she'd close keyboard_arrow_up keyboard_arrow_down Replace once Replace a…" at bounding box center [492, 68] width 317 height 23
click at [412, 68] on span "close" at bounding box center [412, 69] width 10 height 10
drag, startPoint x: 393, startPoint y: 69, endPoint x: 399, endPoint y: 69, distance: 6.1
click at [393, 69] on input "text" at bounding box center [387, 68] width 62 height 15
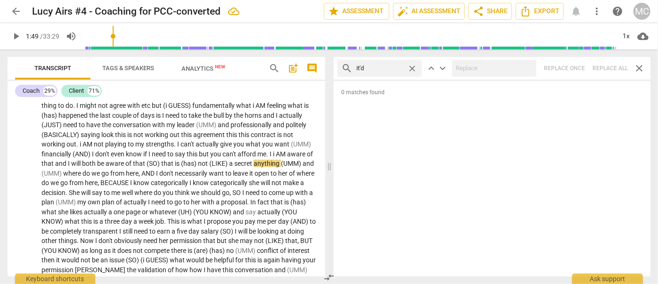
click at [610, 72] on div "search it'd close keyboard_arrow_up keyboard_arrow_down Replace once Replace al…" at bounding box center [492, 68] width 317 height 23
click at [411, 66] on span "close" at bounding box center [412, 69] width 10 height 10
click at [382, 66] on input "text" at bounding box center [387, 68] width 62 height 15
click at [607, 70] on div "search we'd close keyboard_arrow_up keyboard_arrow_down Replace once Replace al…" at bounding box center [492, 68] width 317 height 23
drag, startPoint x: 411, startPoint y: 66, endPoint x: 397, endPoint y: 67, distance: 14.2
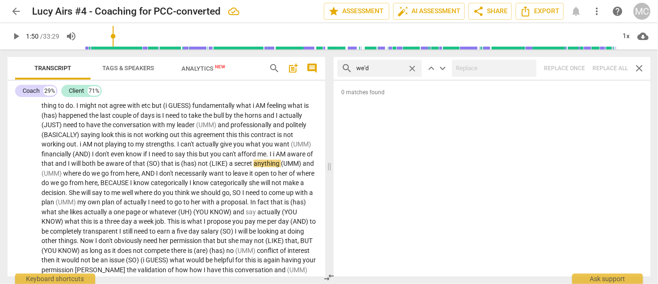
click at [411, 66] on span "close" at bounding box center [412, 69] width 10 height 10
click at [384, 69] on input "text" at bounding box center [387, 68] width 62 height 15
click at [607, 69] on div "search they'd close keyboard_arrow_up keyboard_arrow_down Replace once Replace …" at bounding box center [492, 68] width 317 height 23
click at [412, 68] on span "close" at bounding box center [412, 69] width 10 height 10
click at [12, 36] on span "pause" at bounding box center [15, 36] width 11 height 11
